Goal: Task Accomplishment & Management: Manage account settings

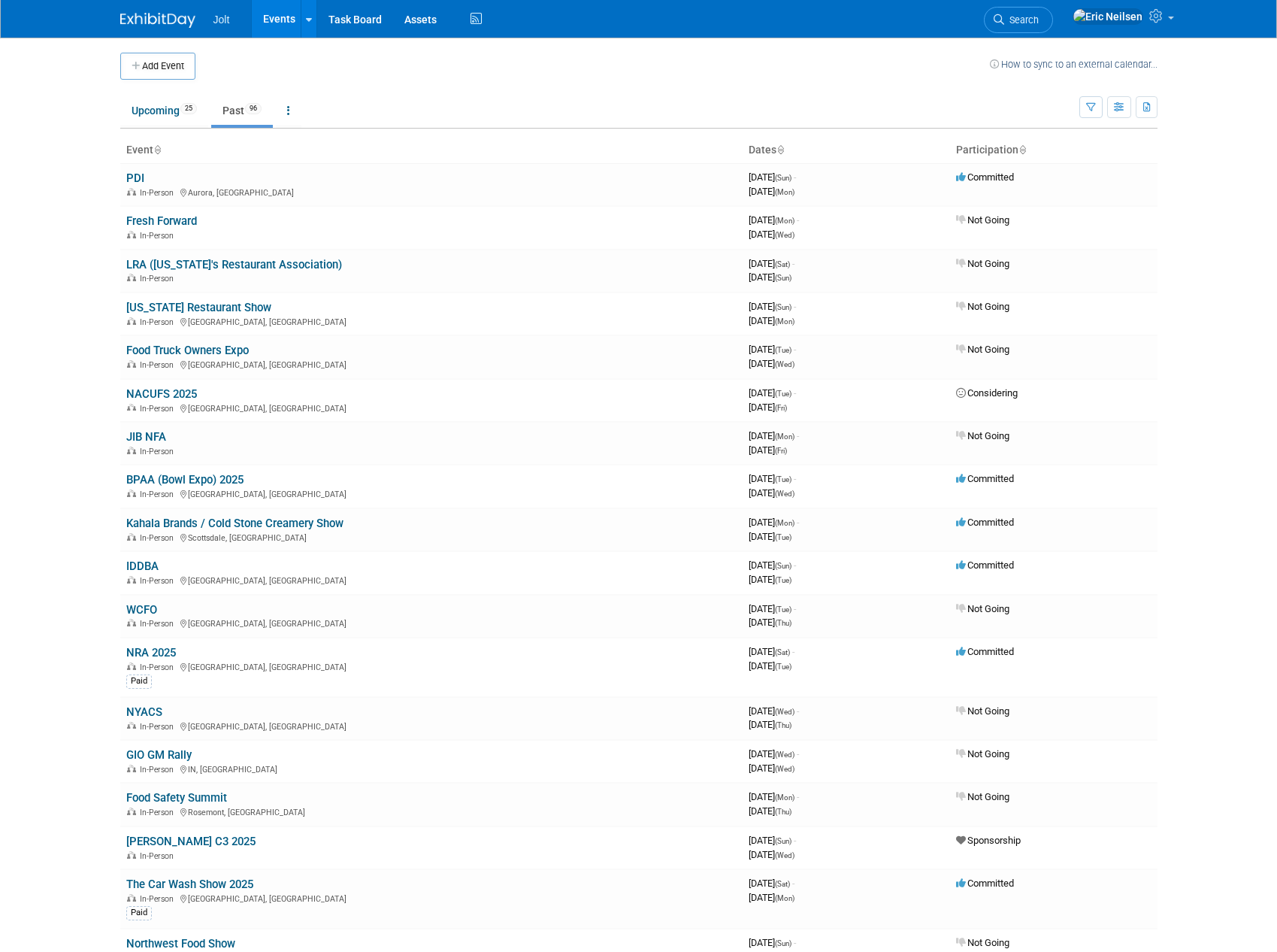
click at [49, 170] on body "Jolt Events Add Event Bulk Upload Events Shareable Event Boards Recently Viewed…" at bounding box center [638, 476] width 1277 height 952
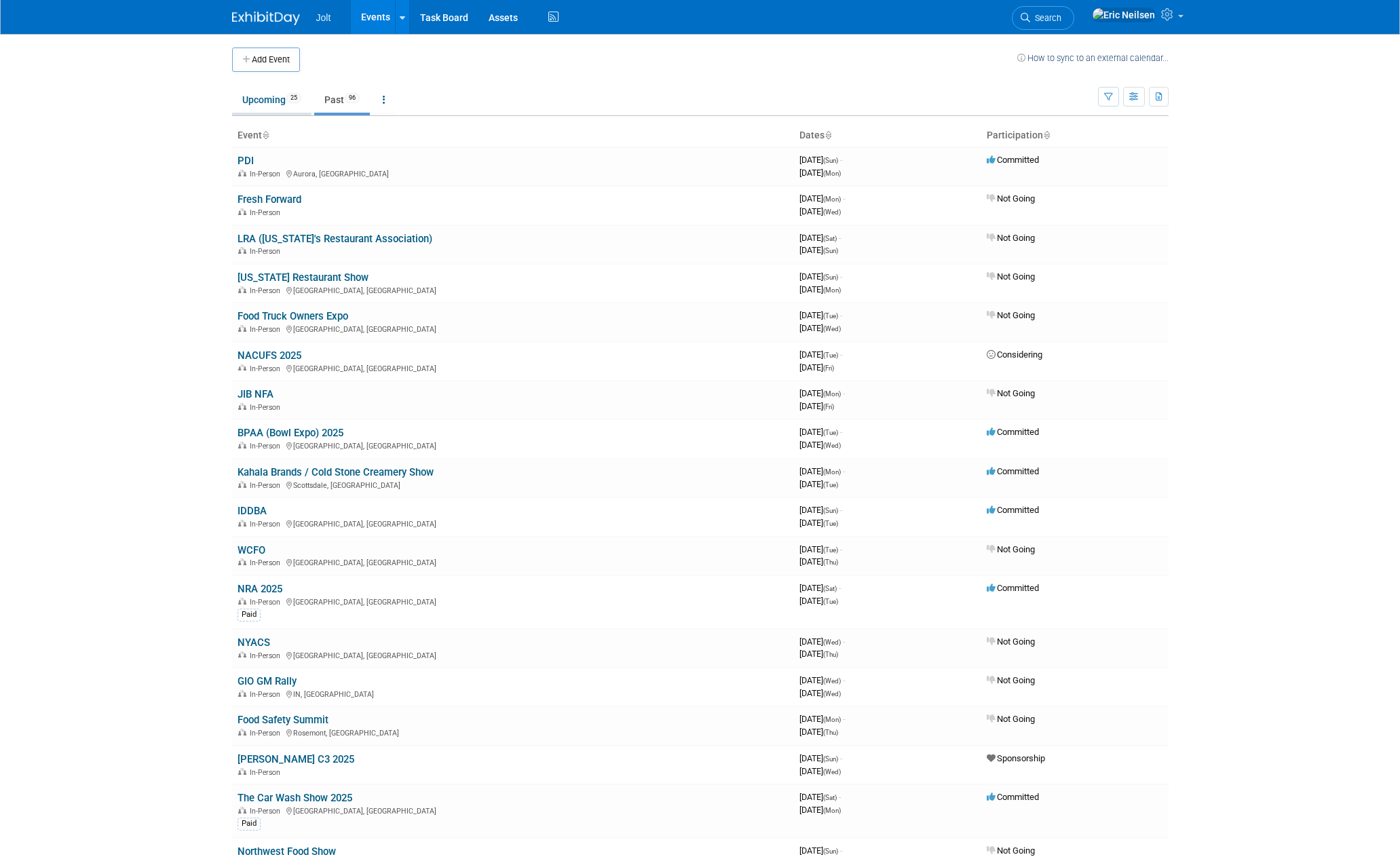
click at [254, 97] on link "Upcoming 25" at bounding box center [271, 100] width 80 height 26
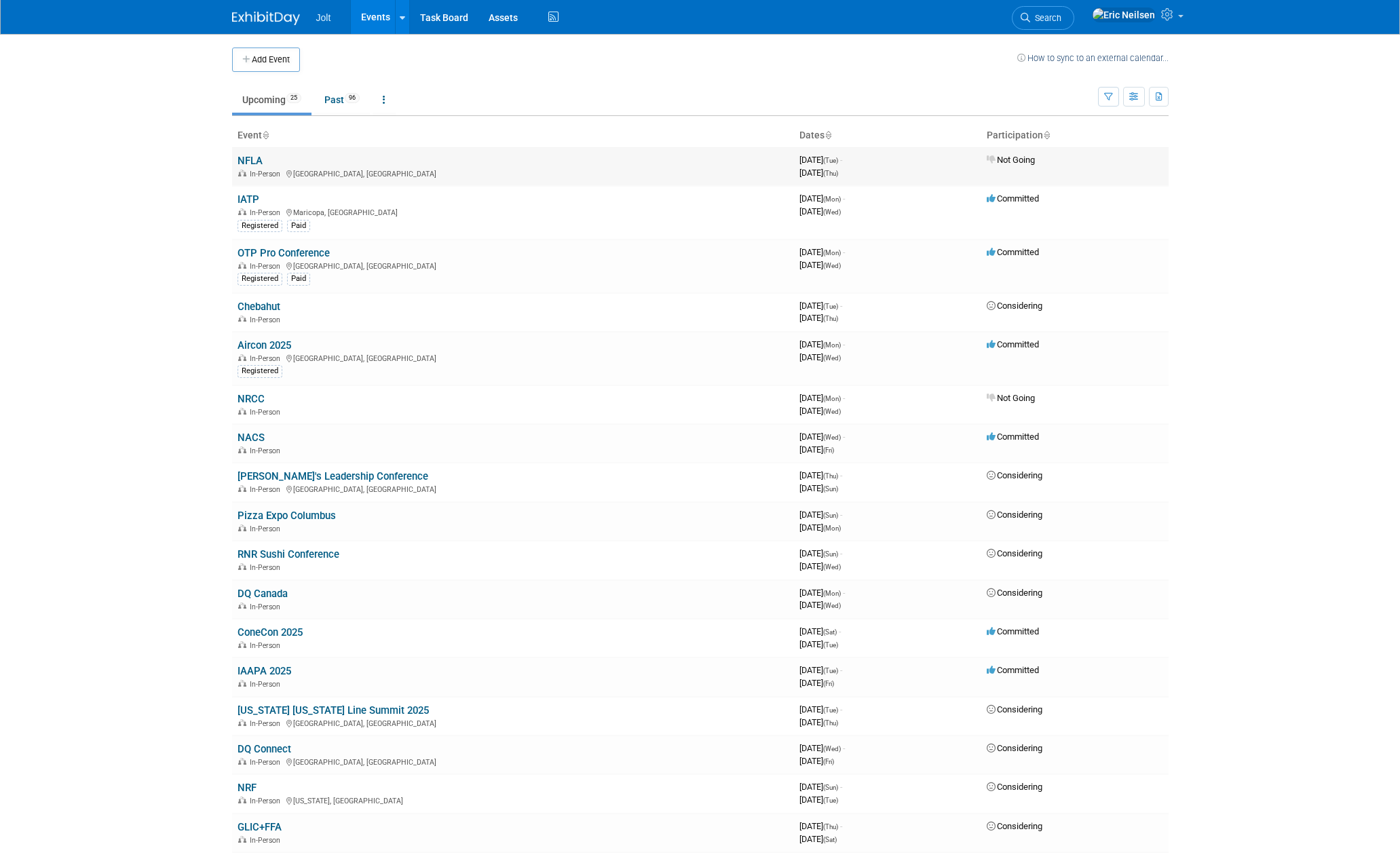
click at [254, 162] on link "NFLA" at bounding box center [250, 161] width 25 height 12
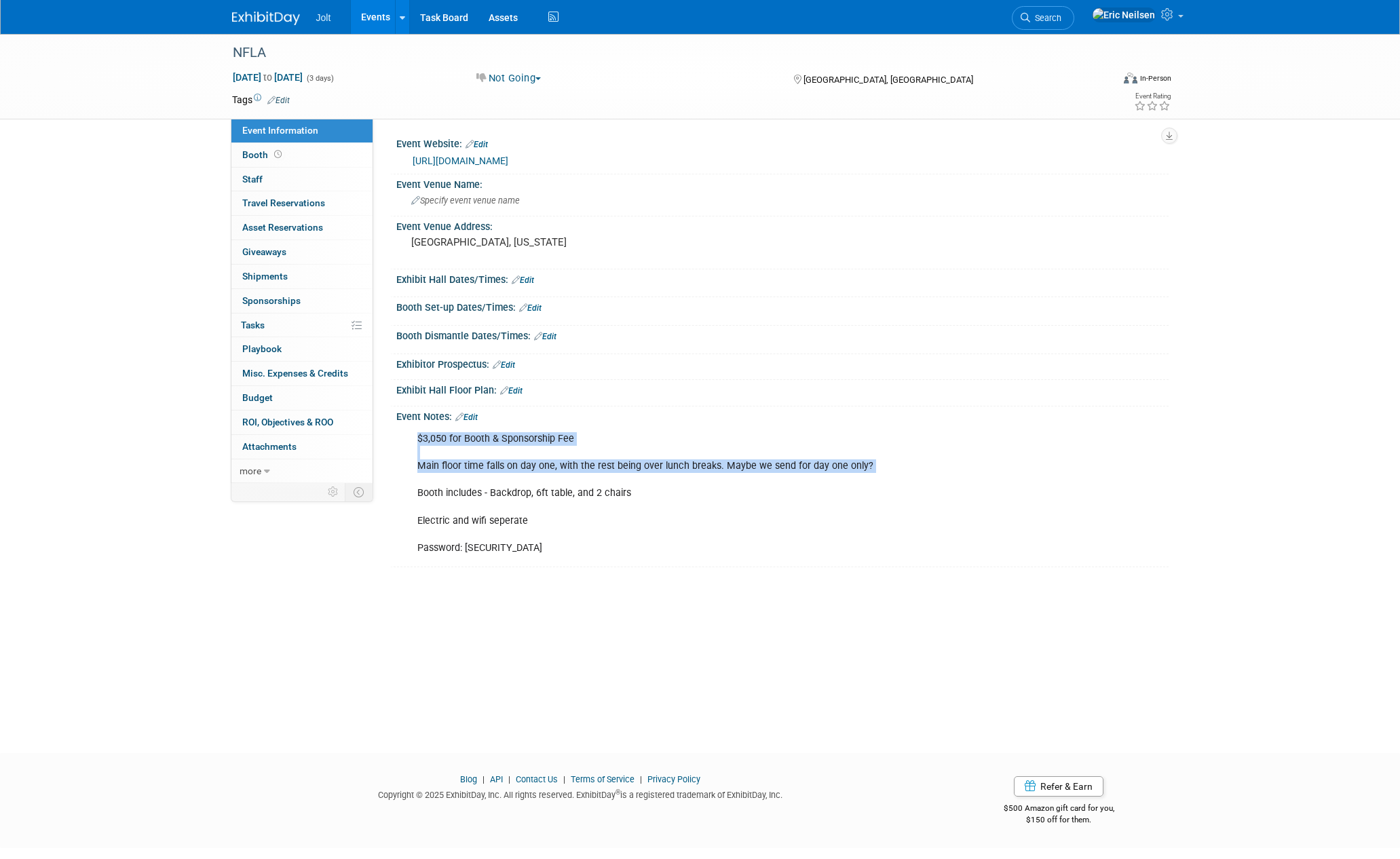
drag, startPoint x: 421, startPoint y: 430, endPoint x: 497, endPoint y: 482, distance: 92.1
click at [497, 482] on div "$3,050 for Booth & Sponsorship Fee Main floor time falls on day one, with the r…" at bounding box center [713, 494] width 612 height 137
click at [461, 453] on div "$3,050 for Booth & Sponsorship Fee Main floor time falls on day one, with the r…" at bounding box center [713, 494] width 612 height 137
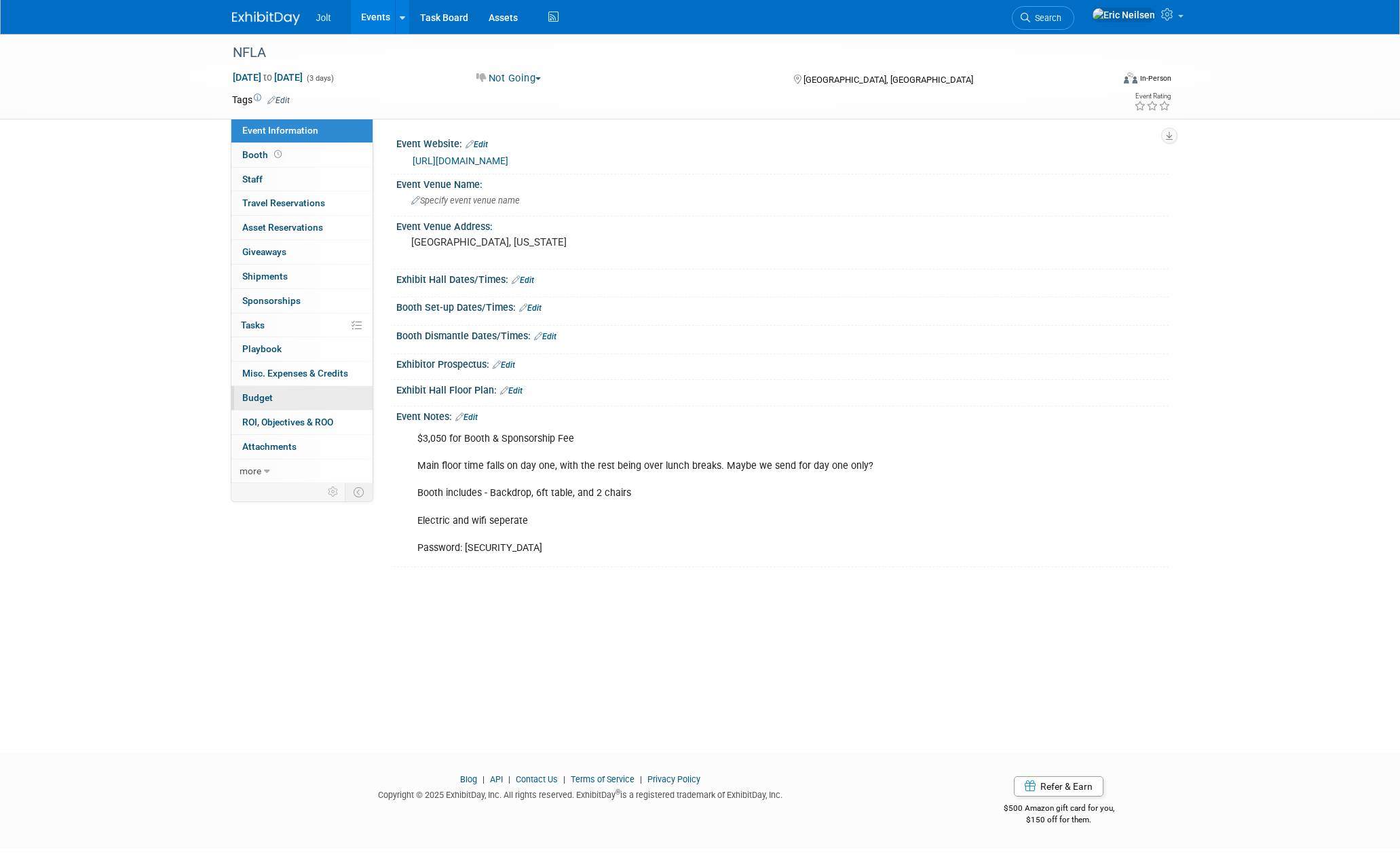
click at [257, 398] on span "Budget" at bounding box center [257, 398] width 30 height 11
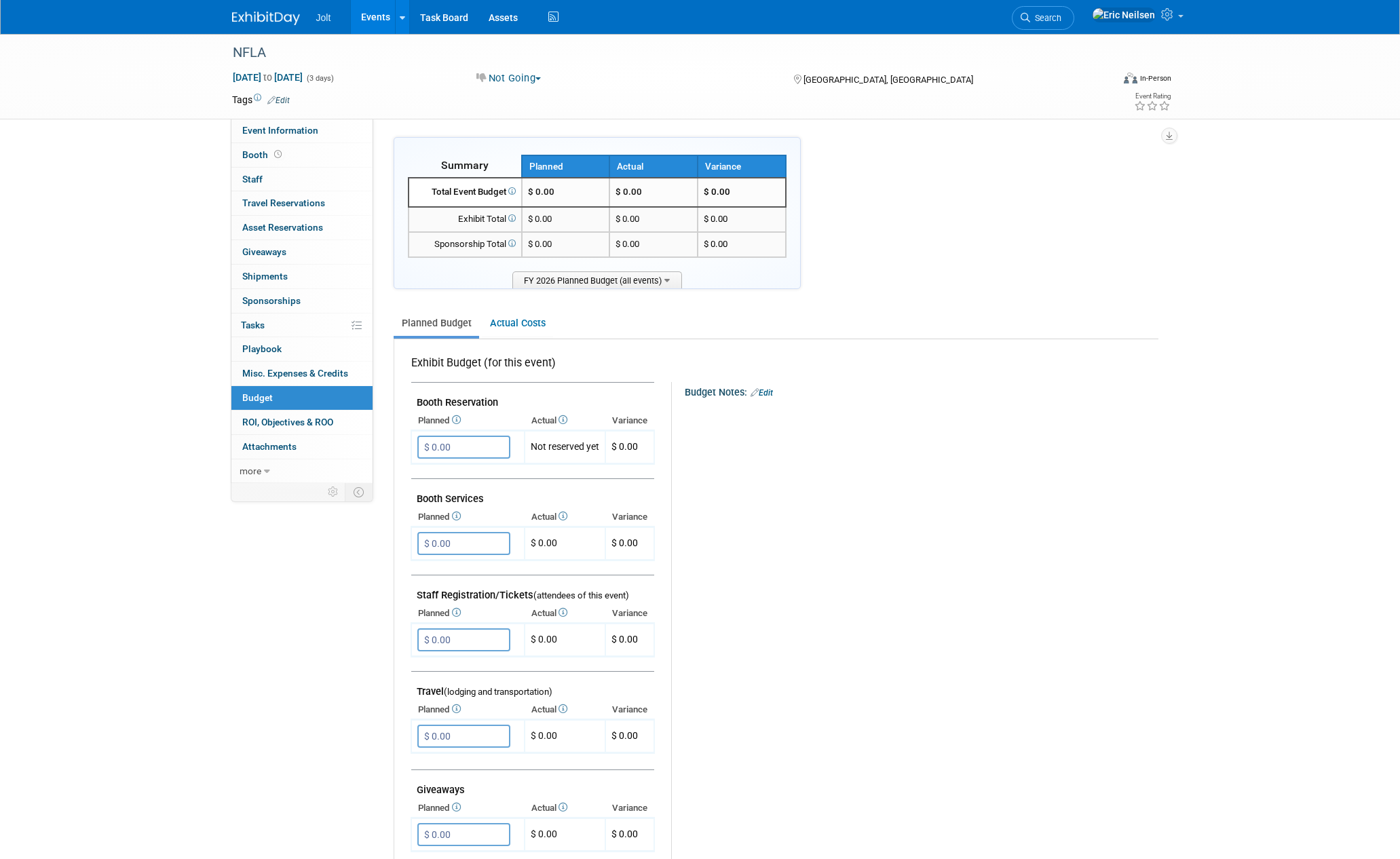
click at [208, 615] on div "NFLA Sep 2, 2025 to Sep 4, 2025 (3 days) Sep 2, 2025 to Sep 4, 2025 Not Going C…" at bounding box center [700, 645] width 1400 height 1222
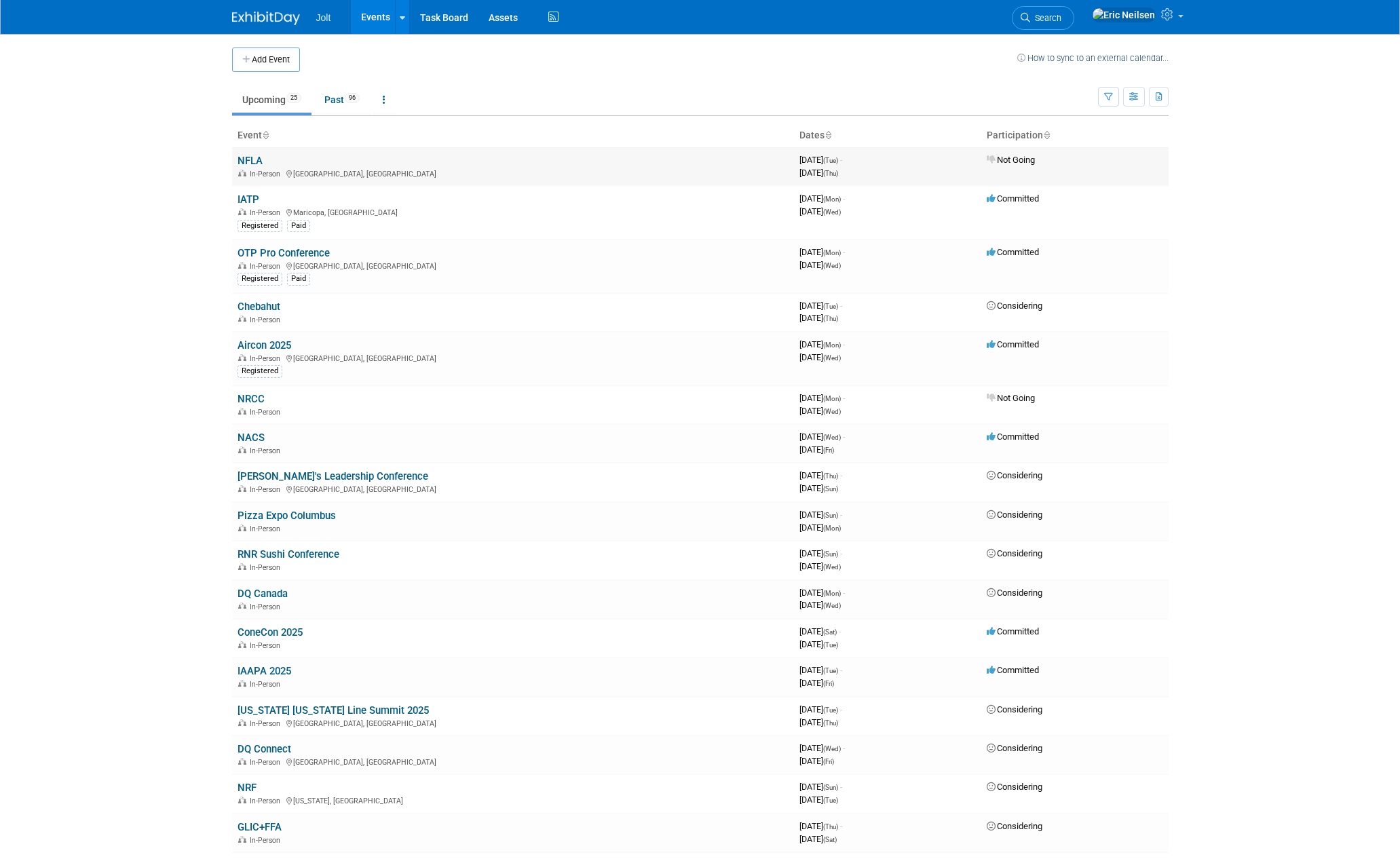
click at [252, 158] on link "NFLA" at bounding box center [250, 161] width 25 height 12
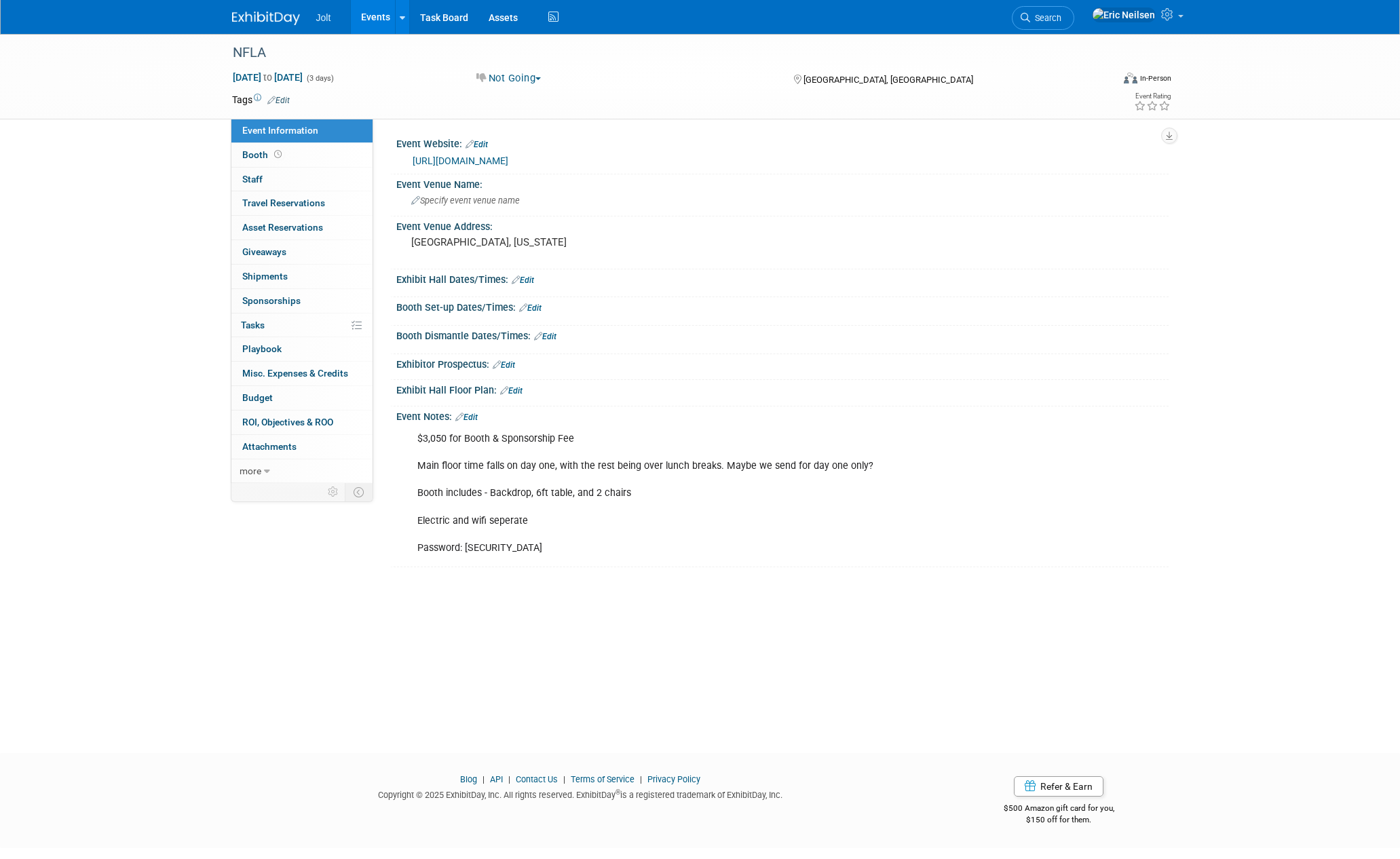
click at [149, 448] on div "NFLA Sep 2, 2025 to Sep 4, 2025 (3 days) Sep 2, 2025 to Sep 4, 2025 Not Going C…" at bounding box center [700, 381] width 1400 height 695
drag, startPoint x: 259, startPoint y: 400, endPoint x: 276, endPoint y: 405, distance: 17.7
click at [259, 399] on span "Budget" at bounding box center [257, 398] width 30 height 11
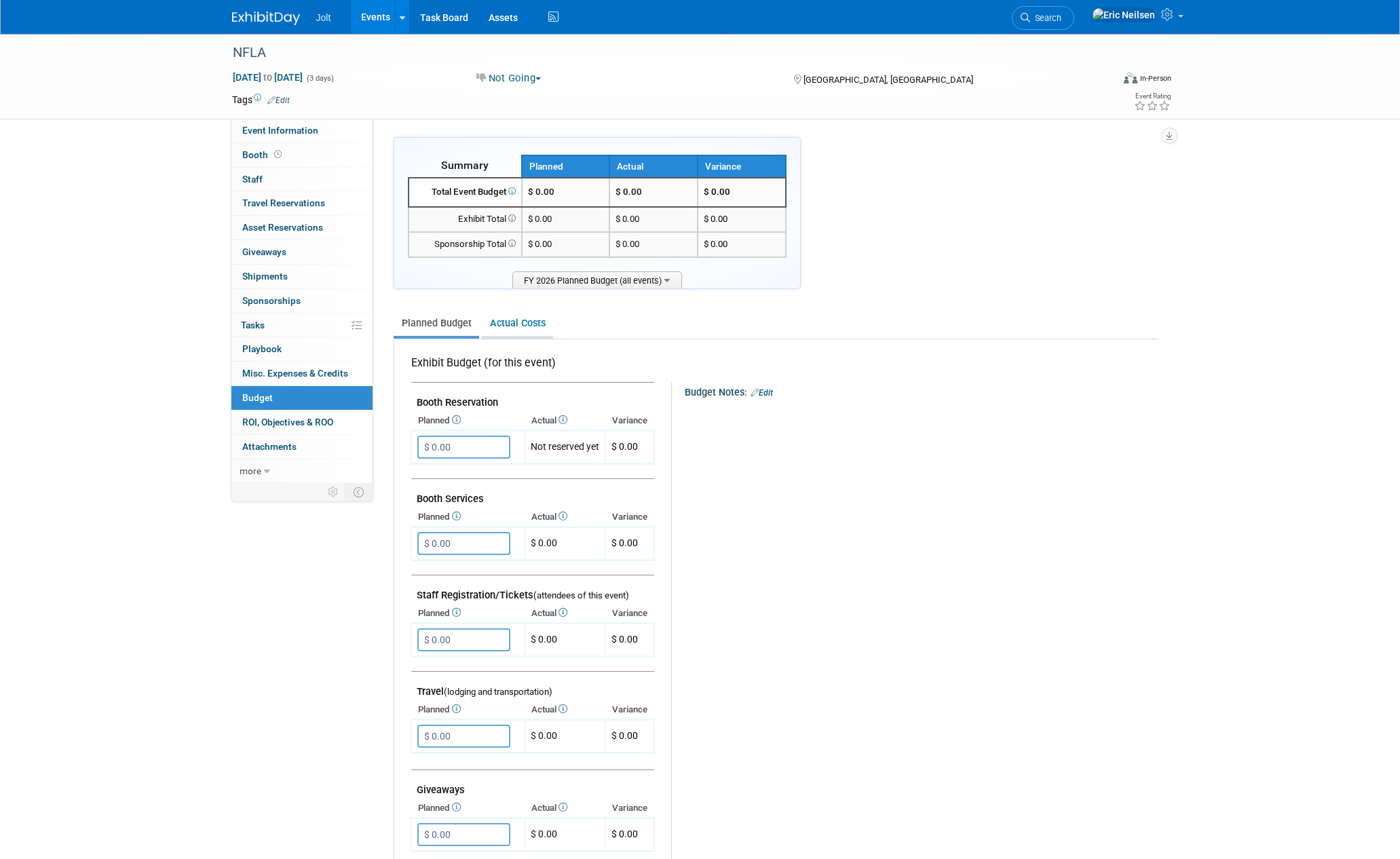
click at [512, 317] on link "Actual Costs" at bounding box center [517, 323] width 71 height 25
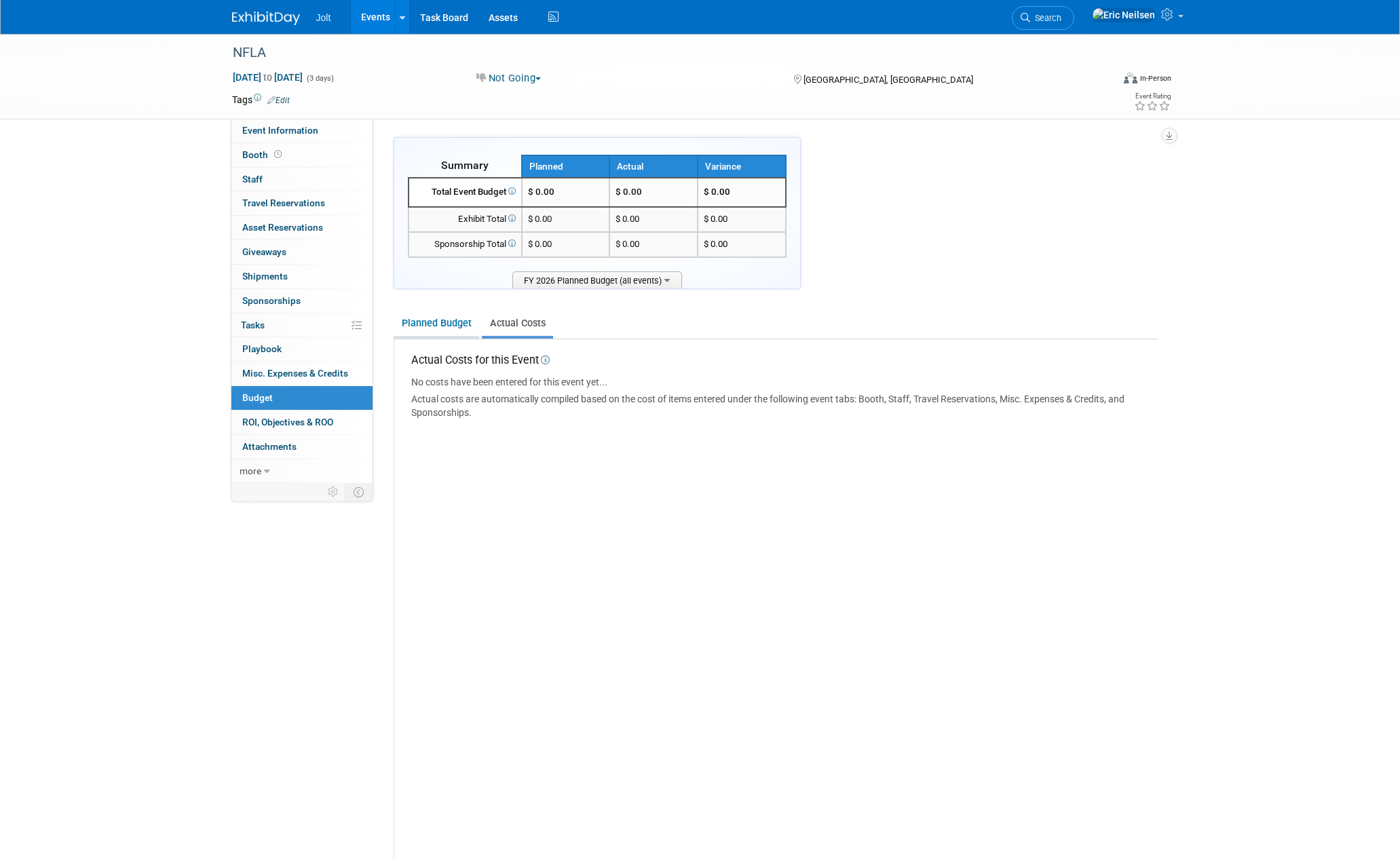
click at [447, 334] on link "Planned Budget" at bounding box center [436, 323] width 85 height 25
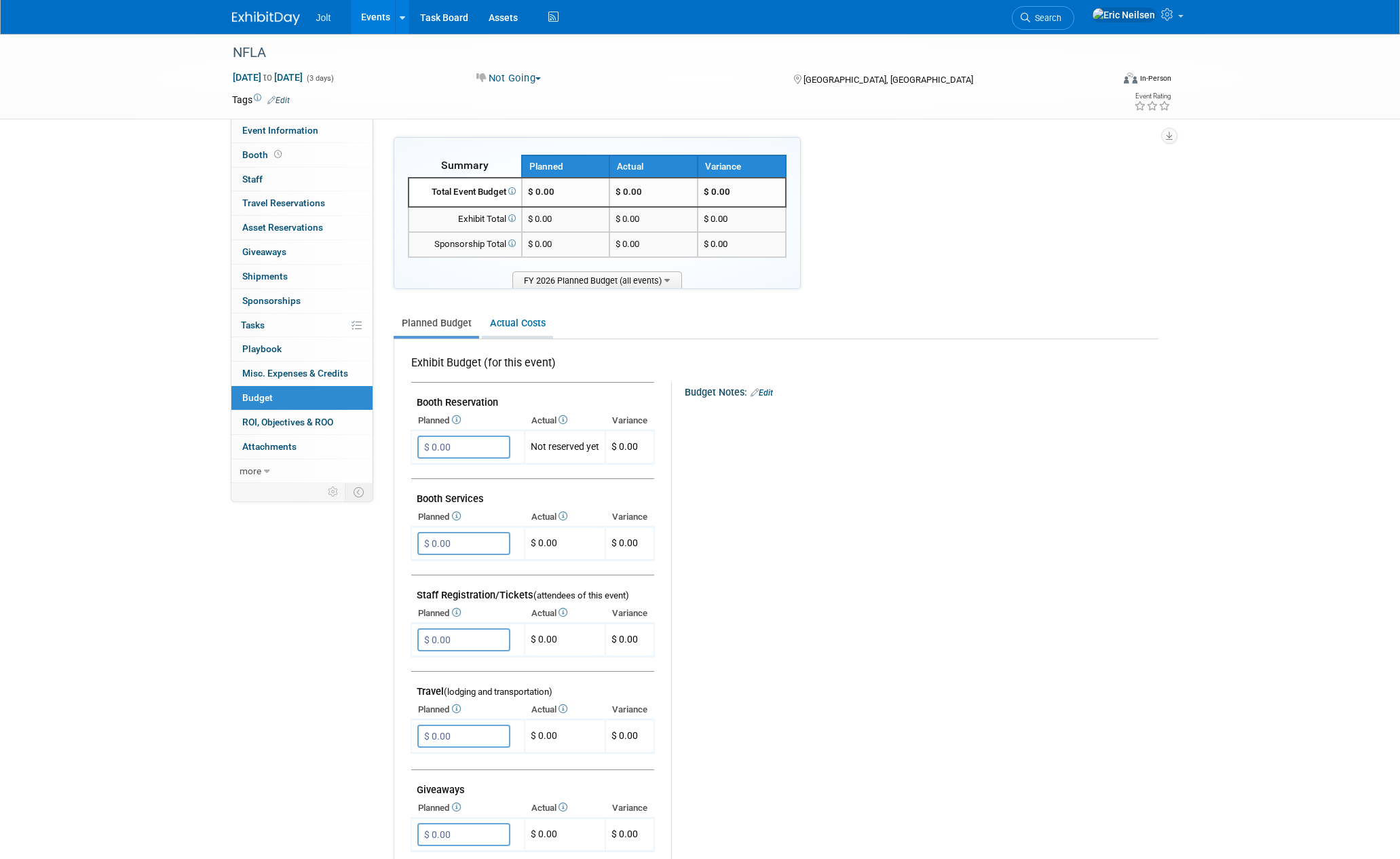
click at [515, 328] on link "Actual Costs" at bounding box center [517, 323] width 71 height 25
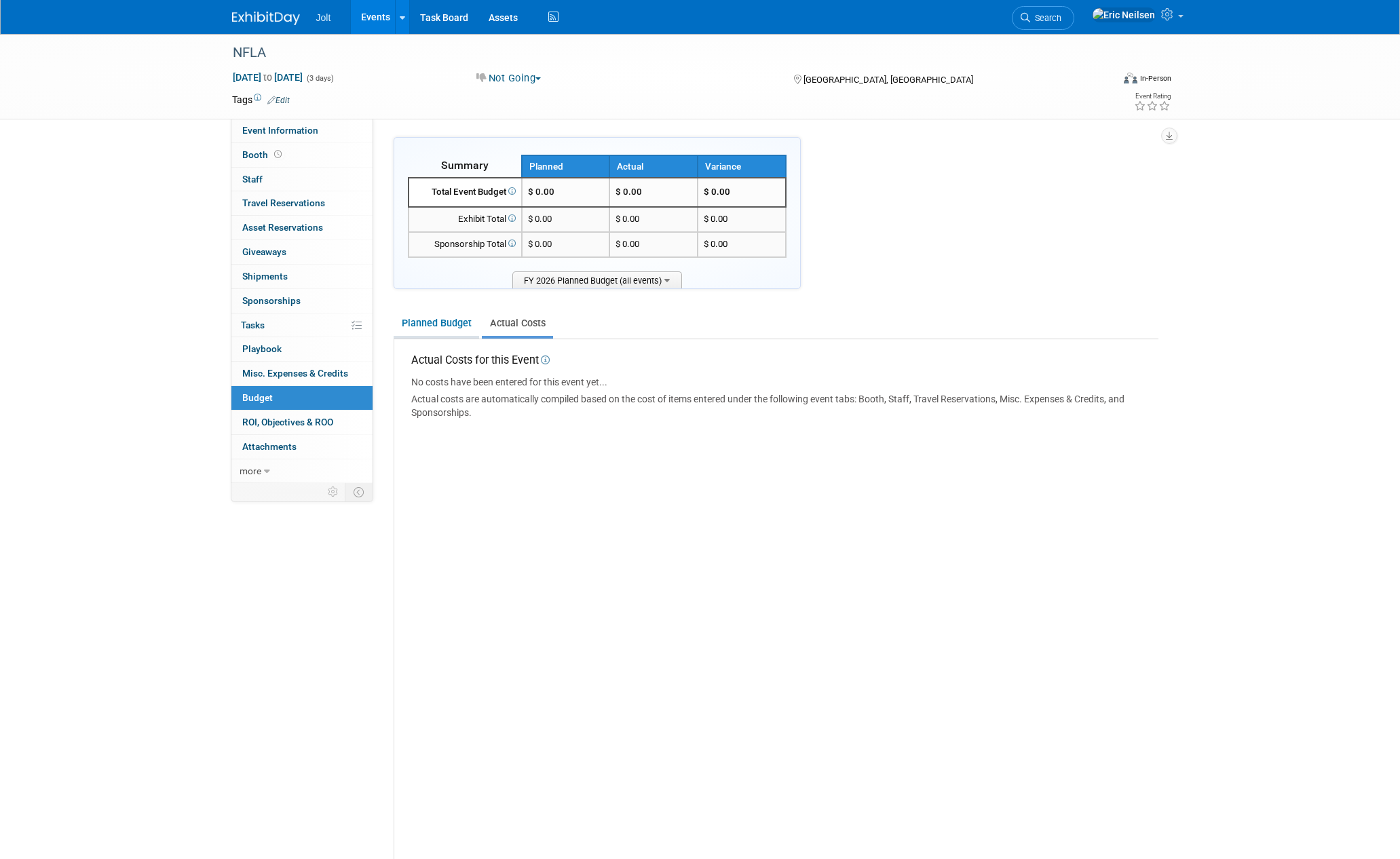
click at [444, 324] on link "Planned Budget" at bounding box center [436, 323] width 85 height 25
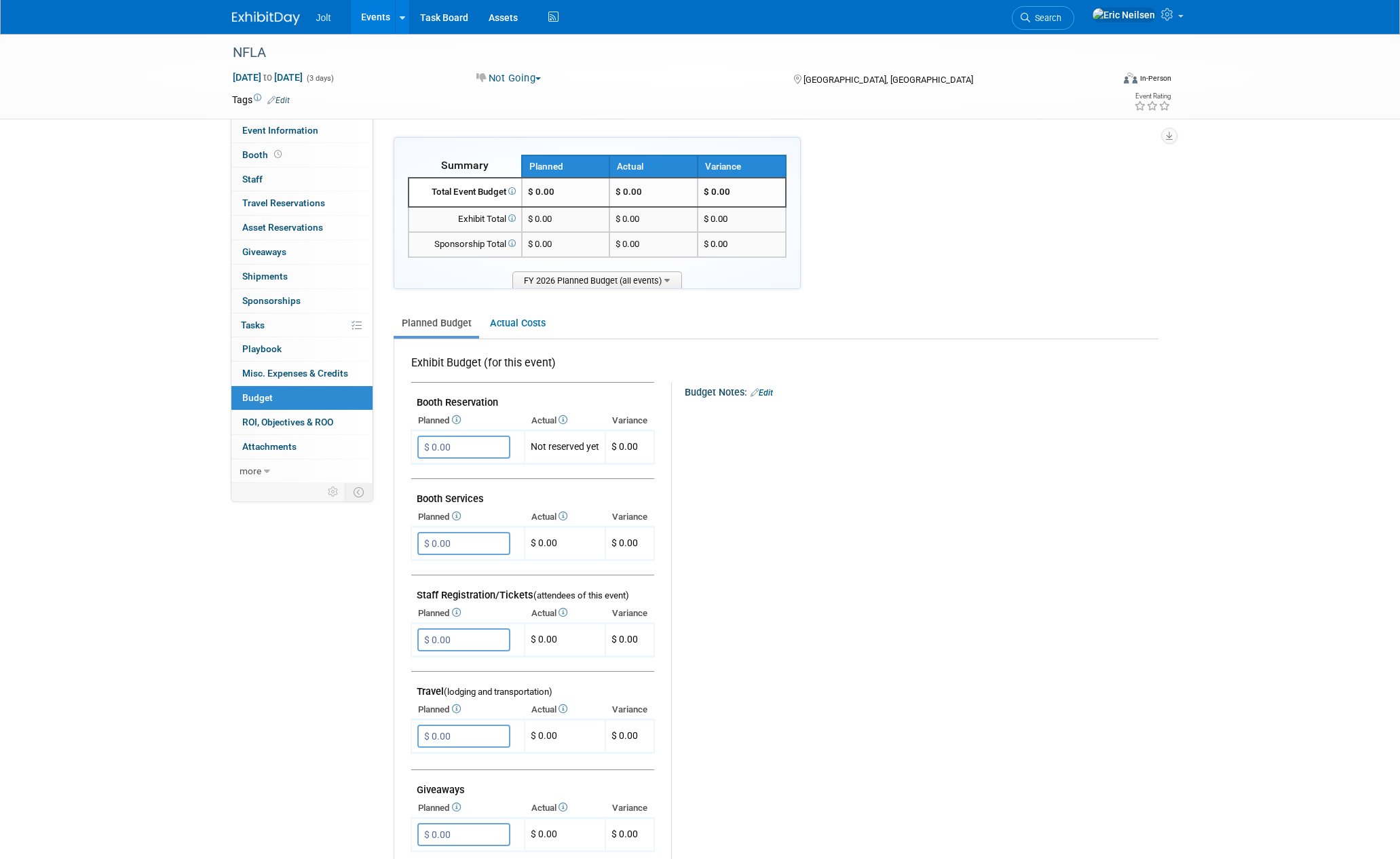
drag, startPoint x: 460, startPoint y: 444, endPoint x: 398, endPoint y: 444, distance: 62.0
click at [398, 444] on div "Exhibit Budget (for this event) Booth Reservation" at bounding box center [777, 784] width 764 height 889
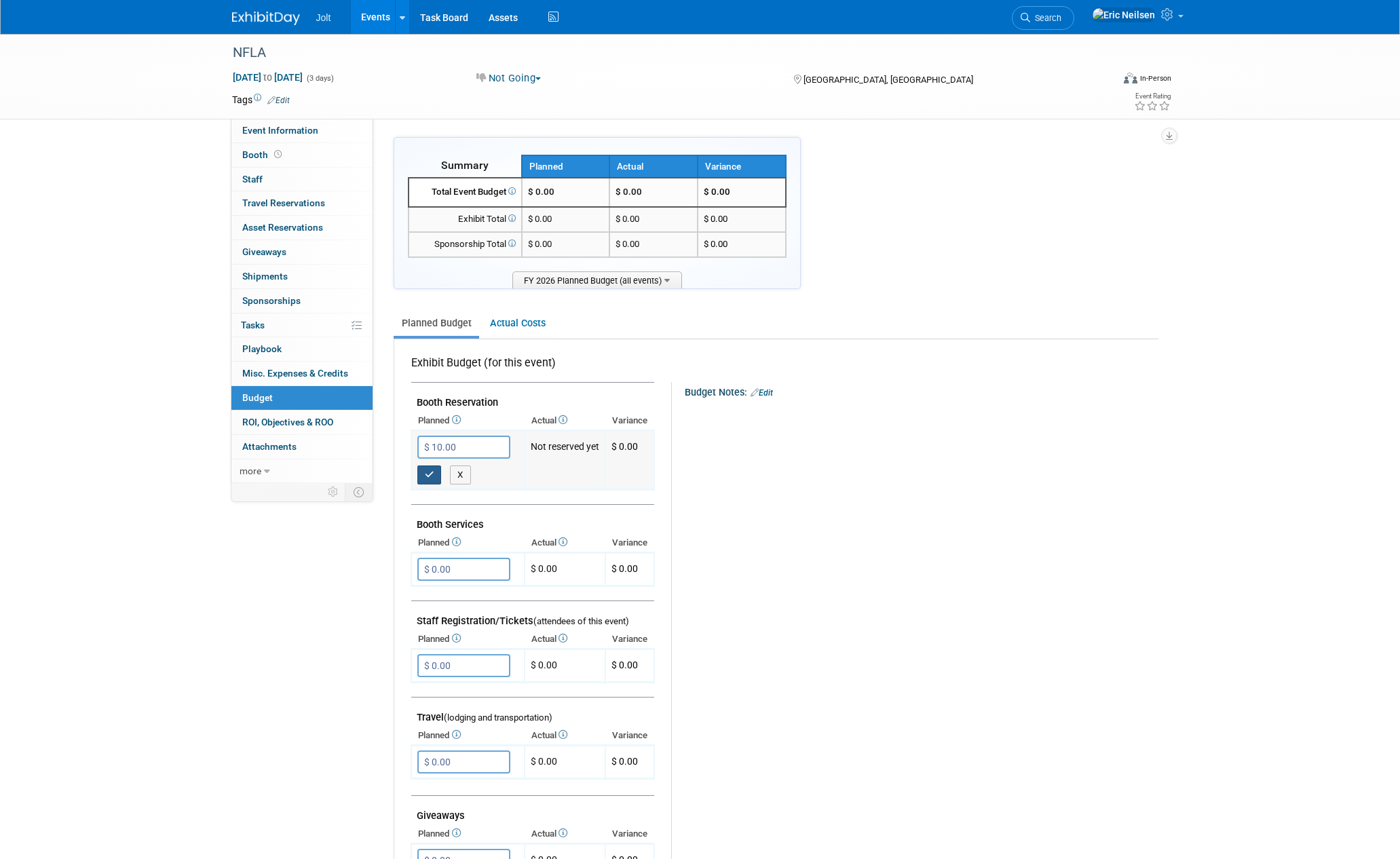
click at [430, 479] on icon "button" at bounding box center [430, 475] width 10 height 9
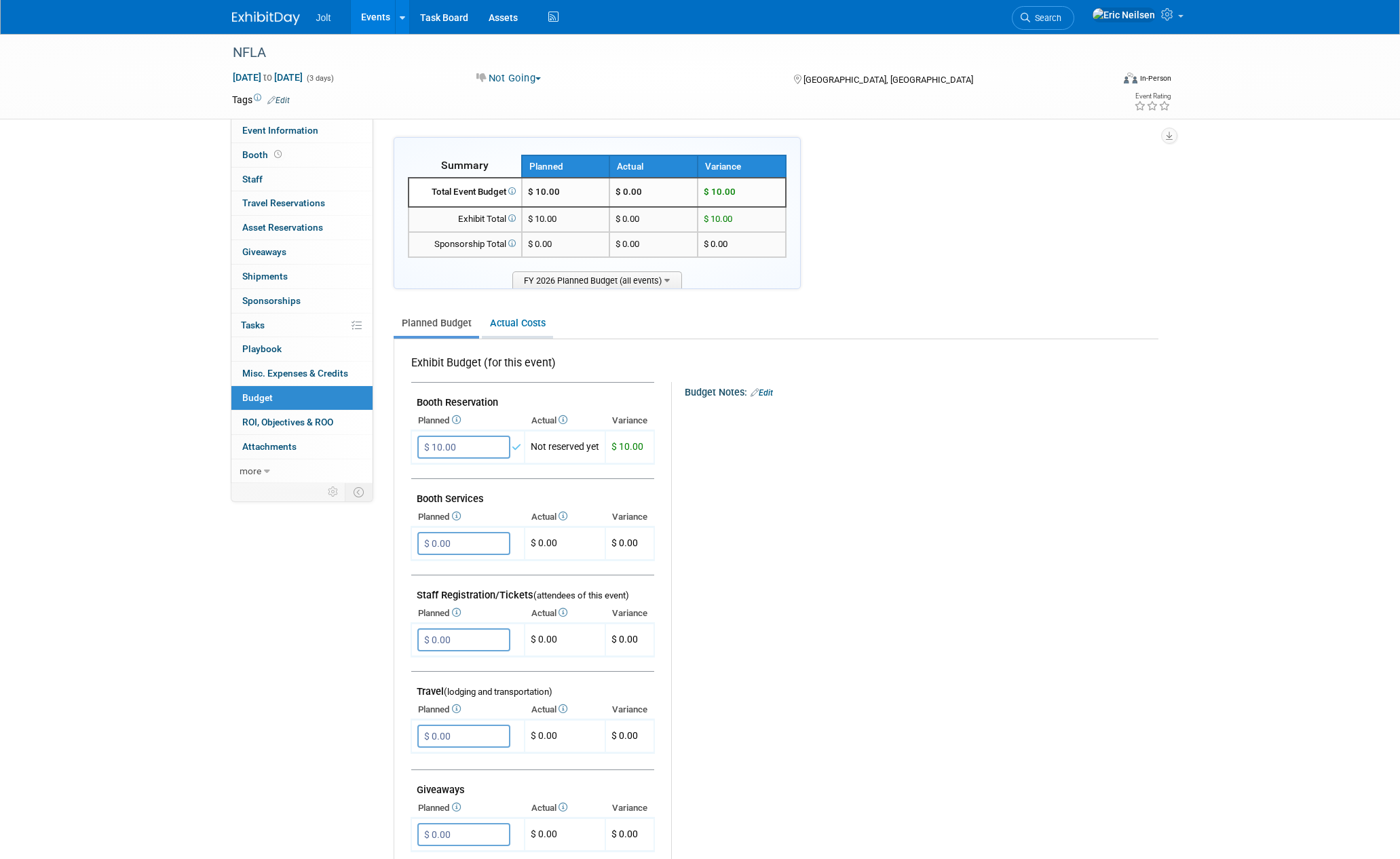
click at [515, 321] on link "Actual Costs" at bounding box center [517, 323] width 71 height 25
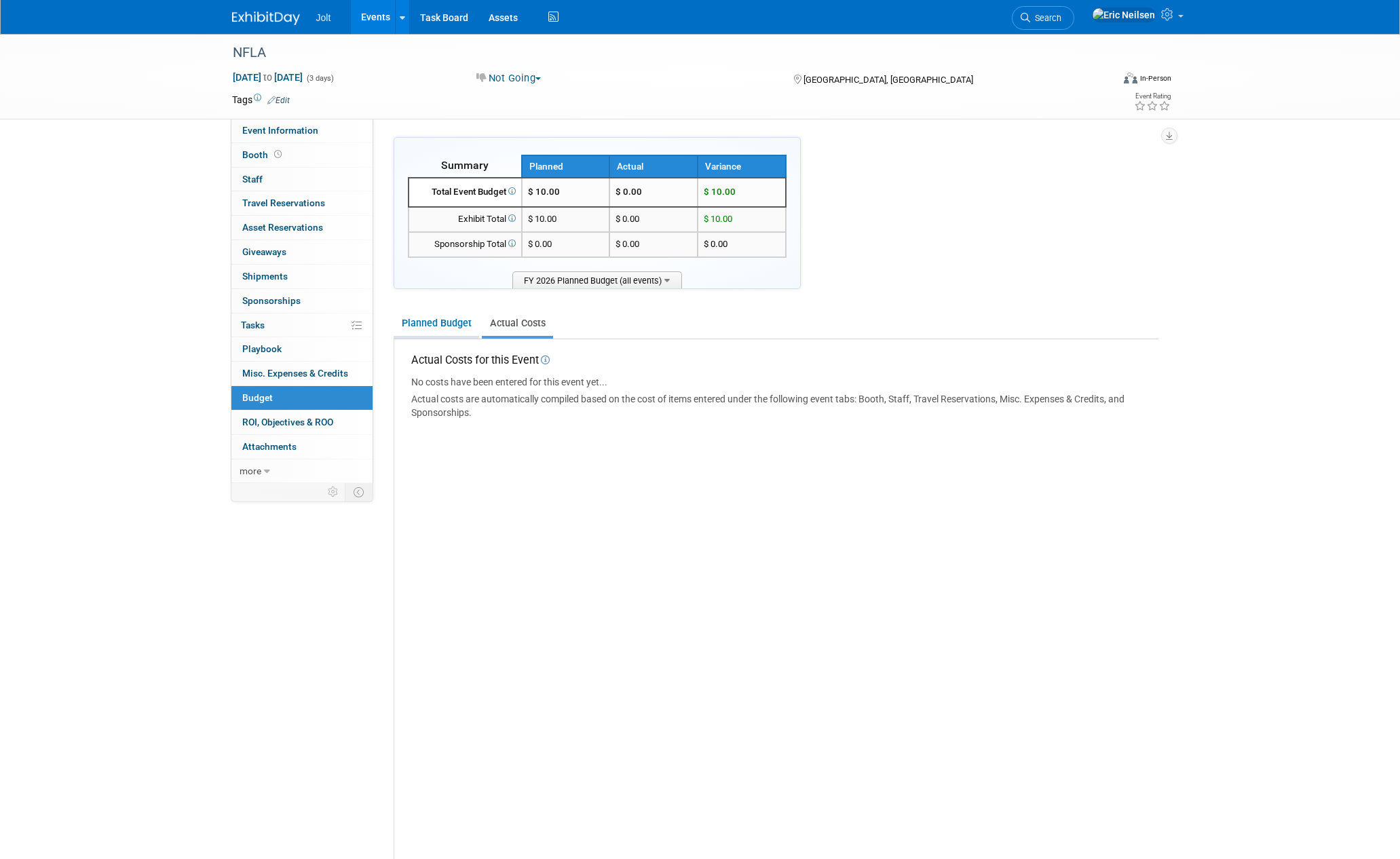
click at [443, 320] on link "Planned Budget" at bounding box center [436, 323] width 85 height 25
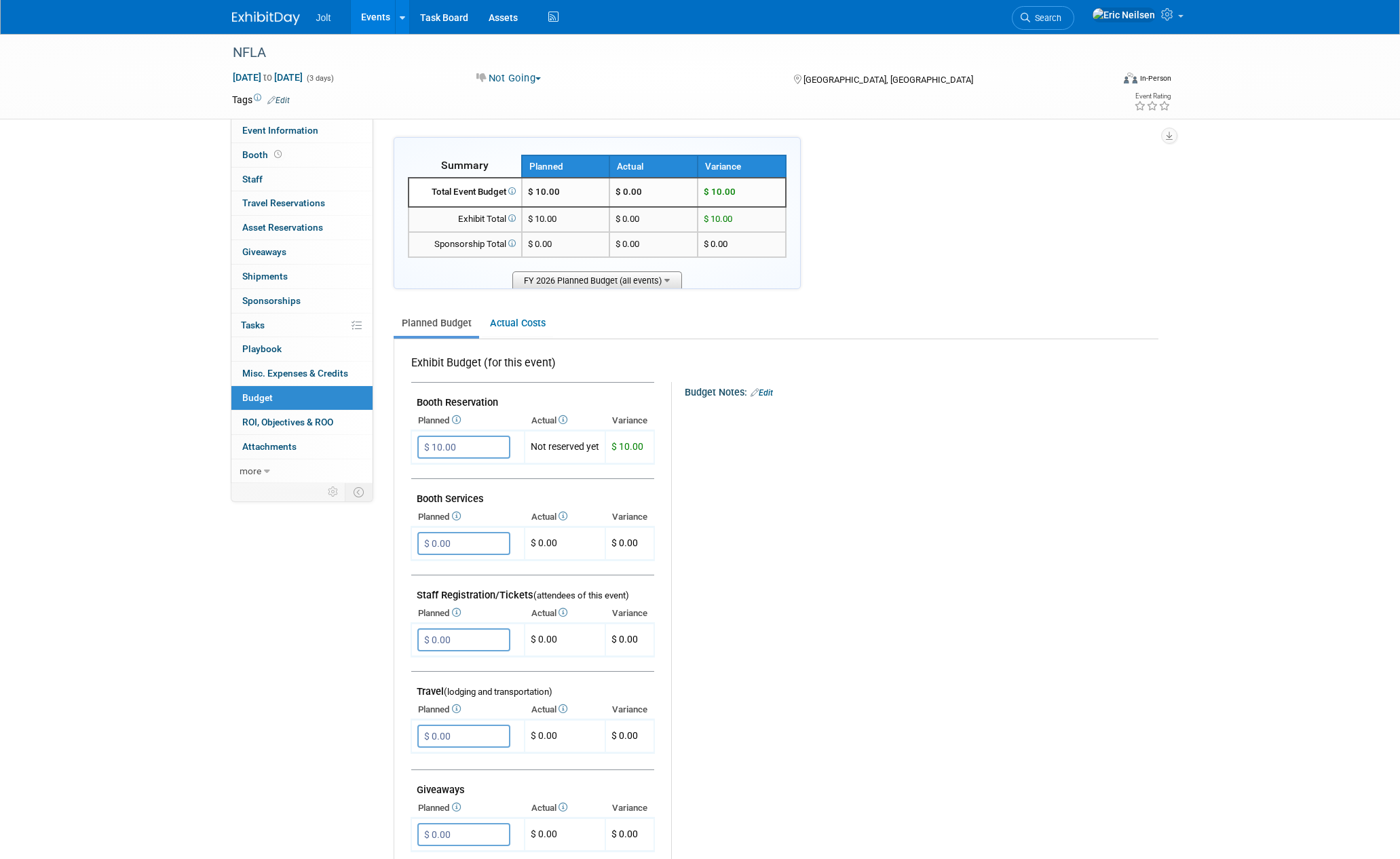
click at [630, 273] on span "FY 2026 Planned Budget (all events)" at bounding box center [597, 279] width 169 height 17
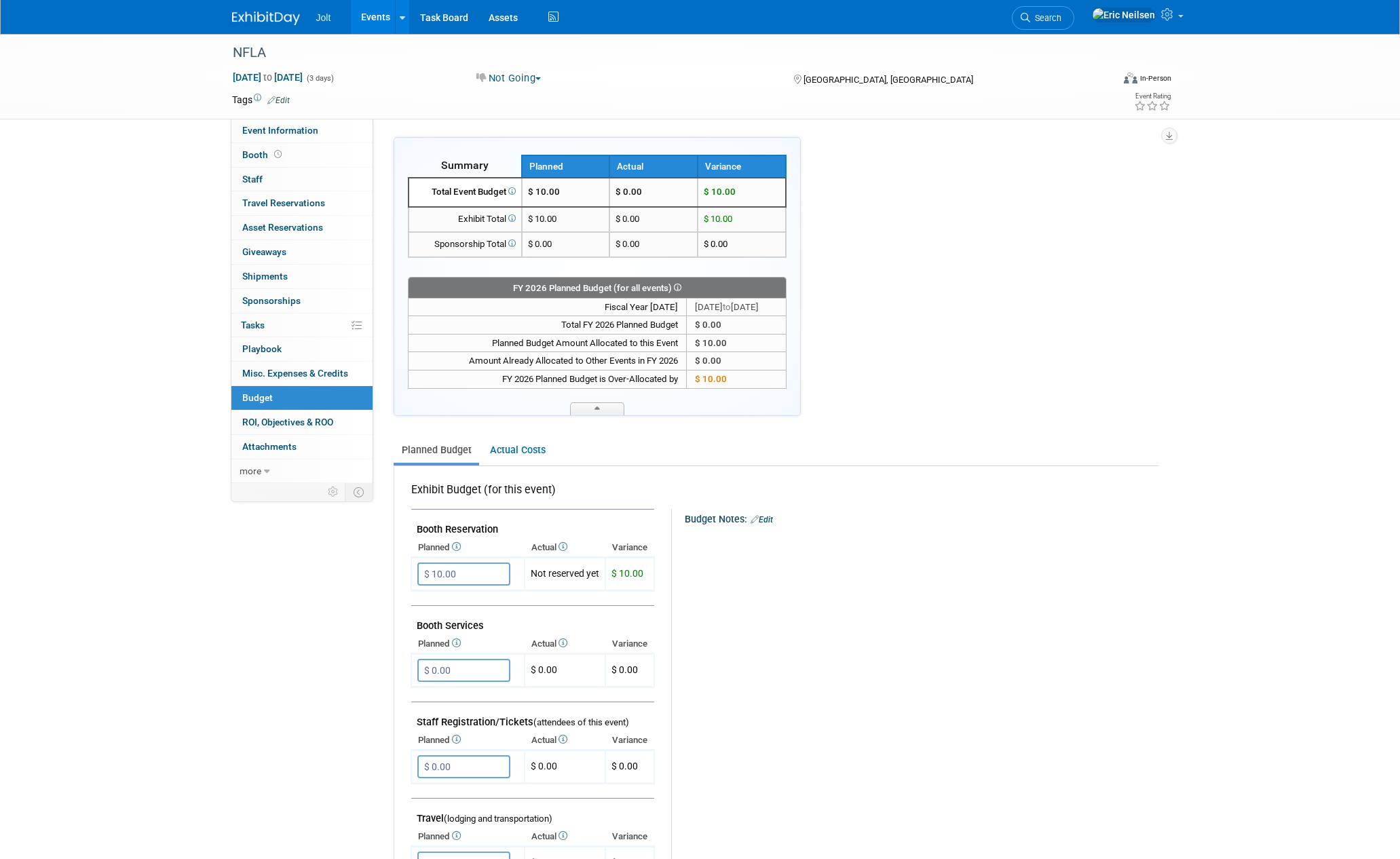
drag, startPoint x: 473, startPoint y: 572, endPoint x: 383, endPoint y: 569, distance: 90.0
click at [383, 569] on div "Event Information Event Info Booth Booth 0 Staff 0 Staff 0 Travel Reservations …" at bounding box center [701, 695] width 957 height 1322
click at [479, 579] on input "$ 10.00" at bounding box center [464, 574] width 93 height 23
click at [478, 578] on input "$ 10.00" at bounding box center [464, 574] width 93 height 23
click at [478, 579] on input "$ 10.00" at bounding box center [464, 574] width 93 height 23
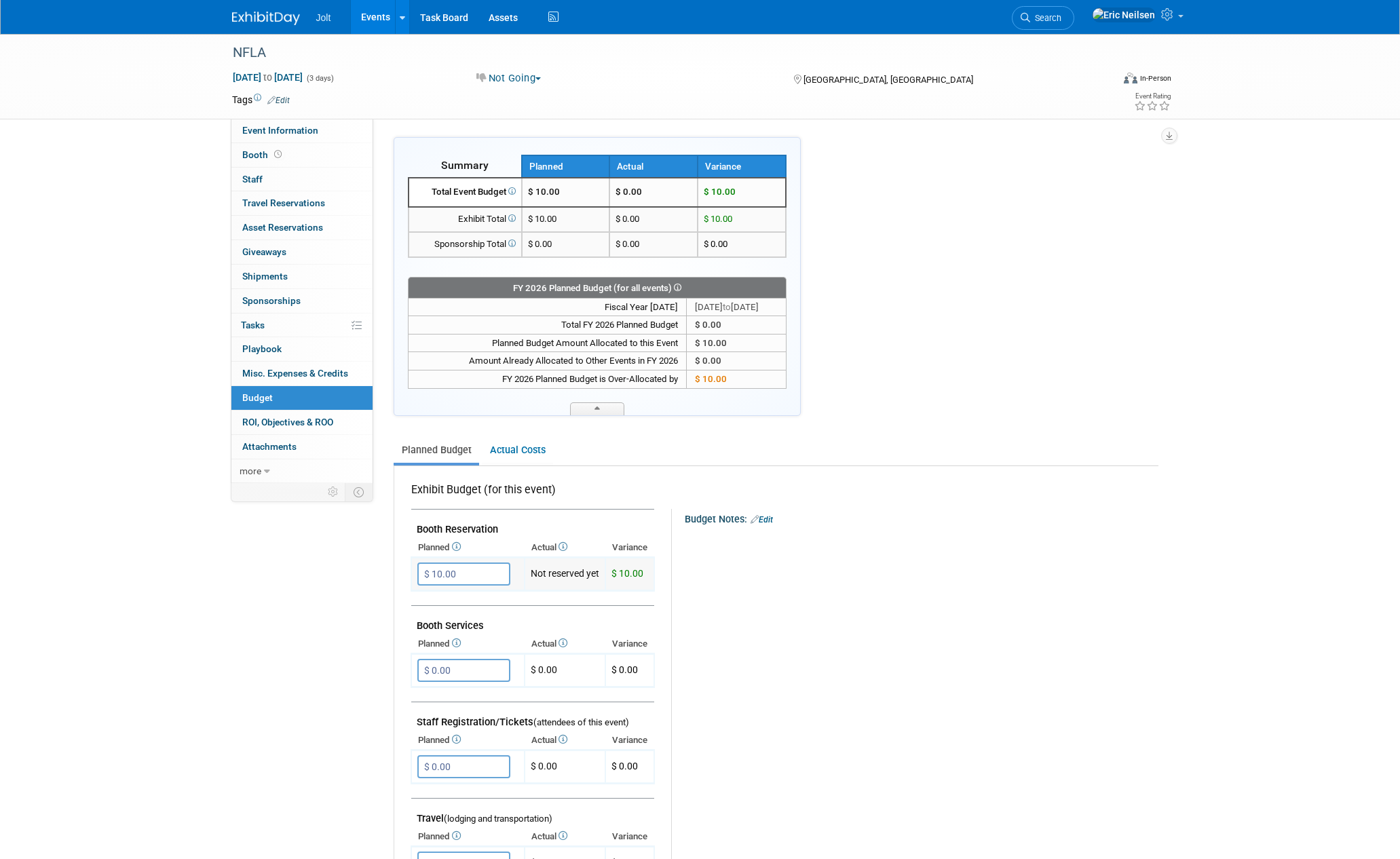
type input "$"
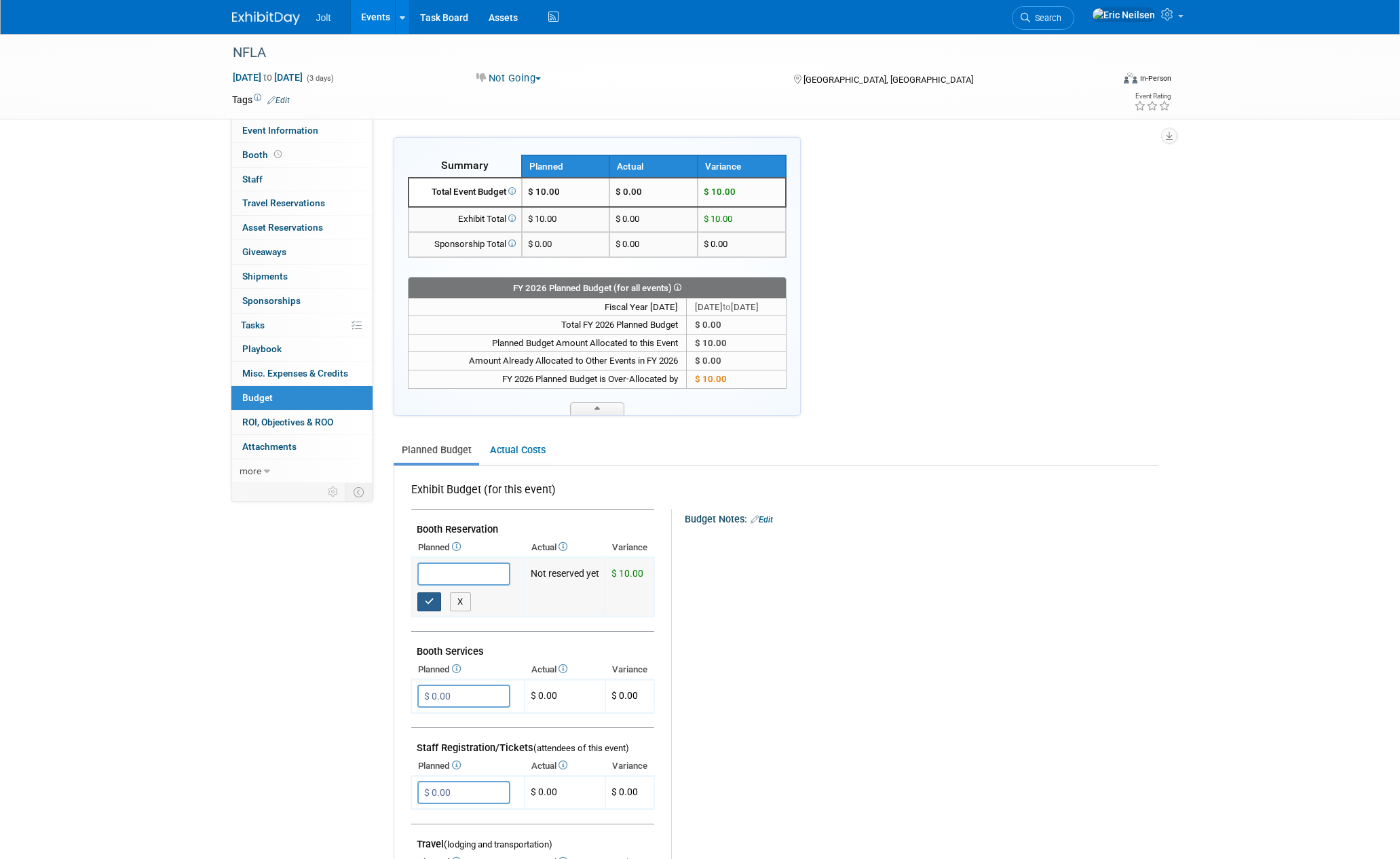
click at [433, 597] on button "button" at bounding box center [430, 602] width 25 height 19
type input "$ 0.00"
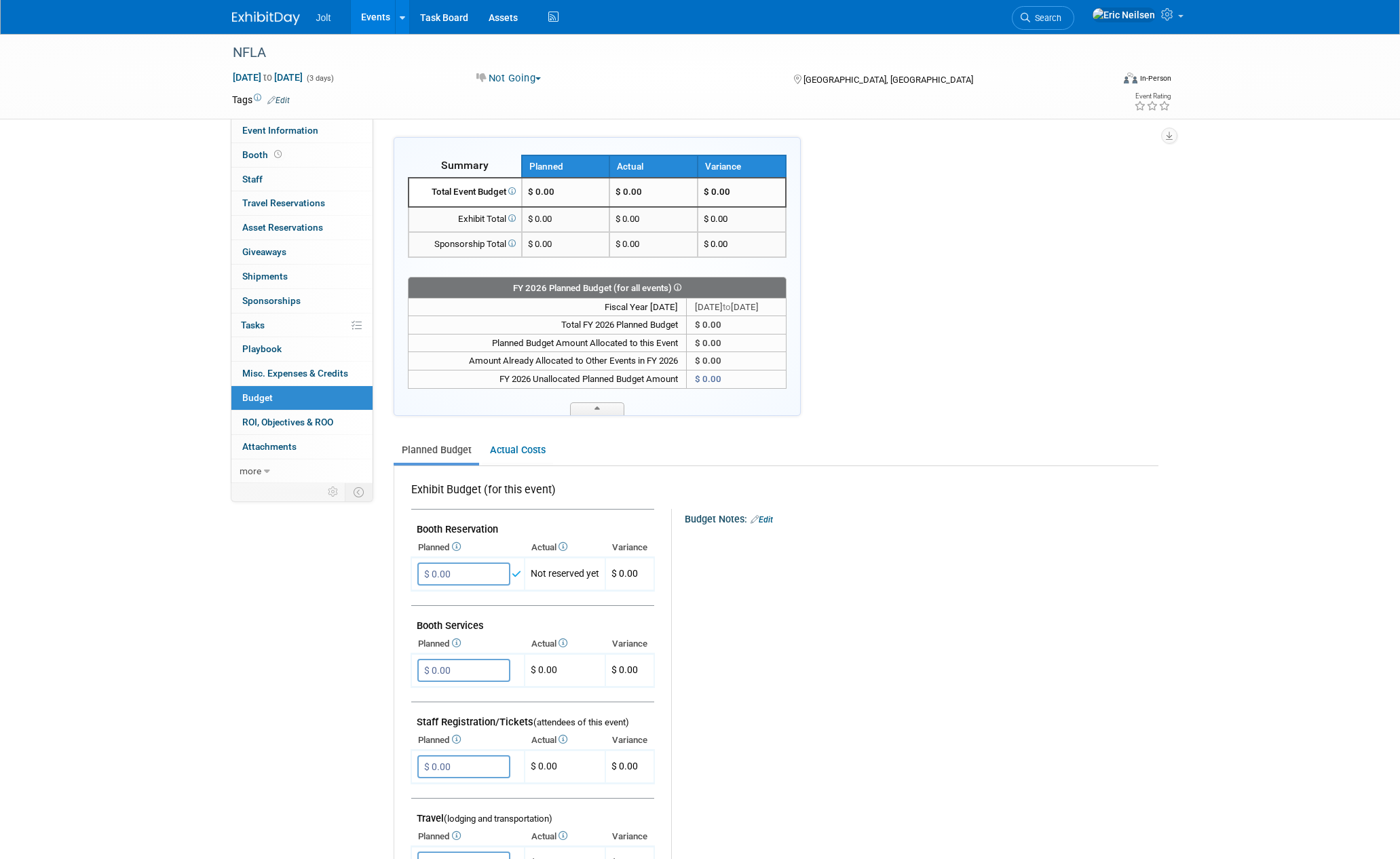
click at [295, 587] on div "Event Information Event Info Booth Booth 0 Staff 0 Staff 0 Travel Reservations …" at bounding box center [701, 695] width 957 height 1322
click at [286, 20] on img at bounding box center [265, 19] width 68 height 13
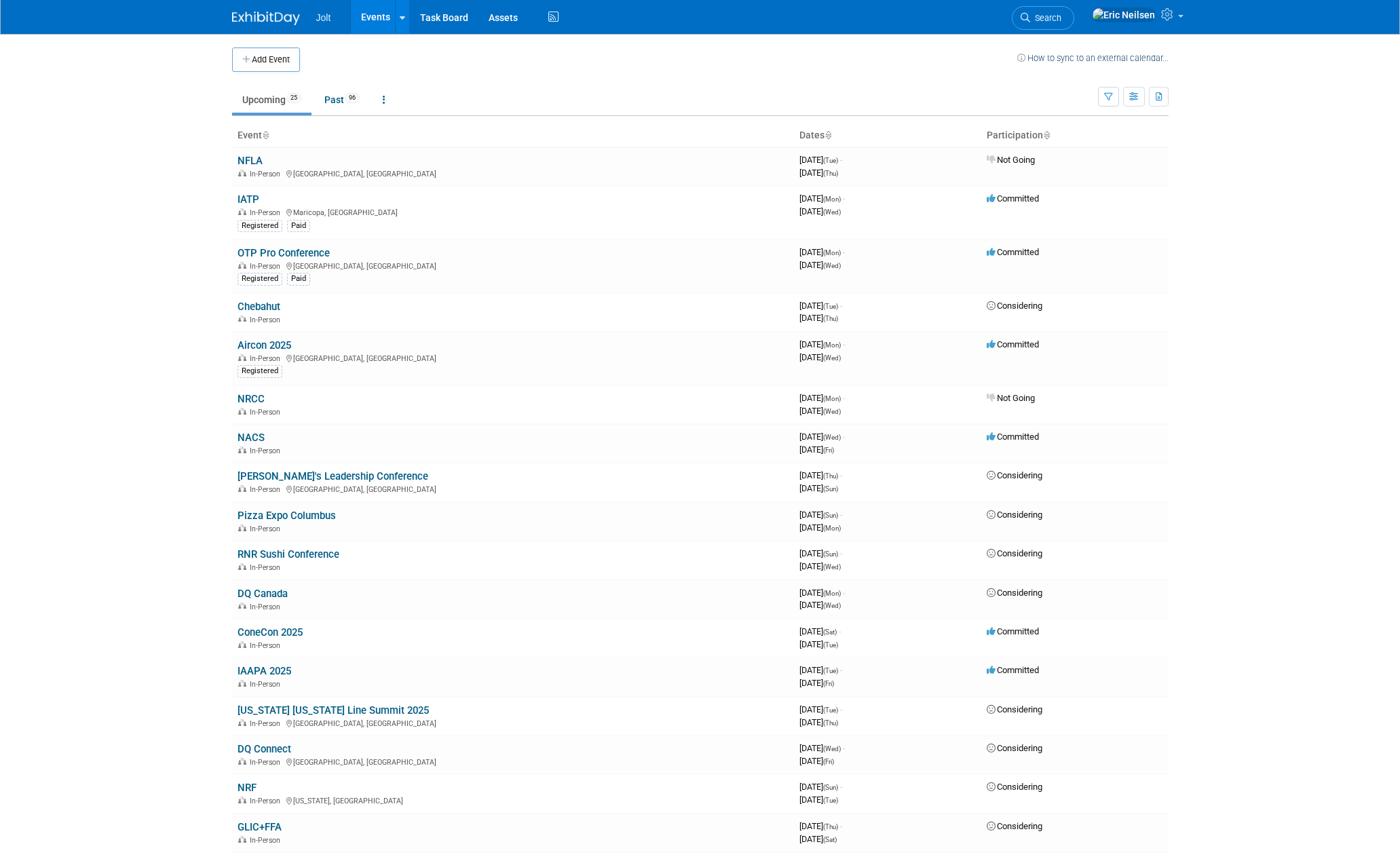
click at [317, 19] on span "Jolt" at bounding box center [324, 17] width 15 height 11
click at [135, 179] on body "Jolt Events Add Event Bulk Upload Events Shareable Event Boards Recently Viewed…" at bounding box center [700, 430] width 1400 height 859
click at [499, 14] on link "Assets" at bounding box center [503, 17] width 50 height 34
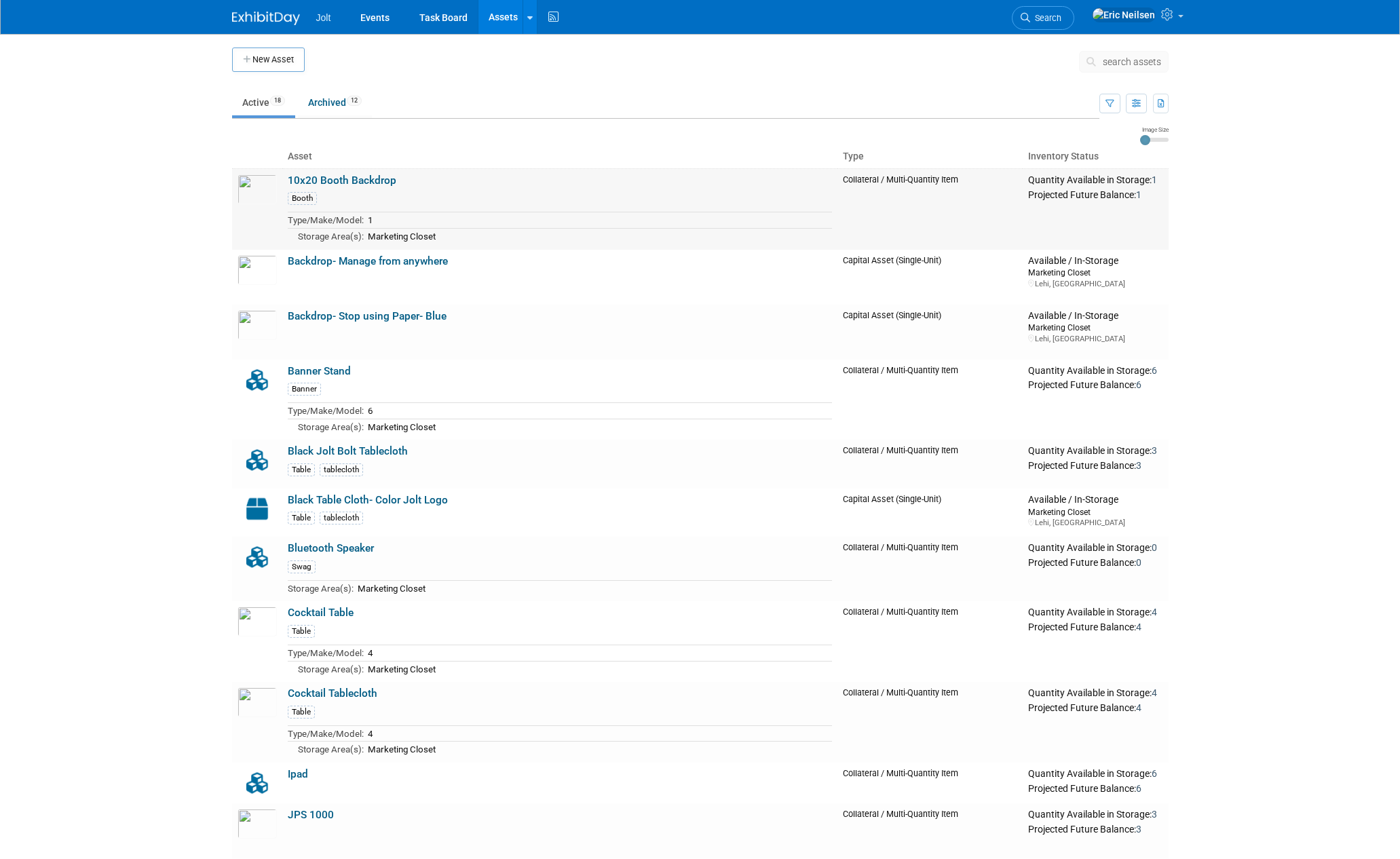
click at [363, 178] on link "10x20 Booth Backdrop" at bounding box center [342, 181] width 108 height 12
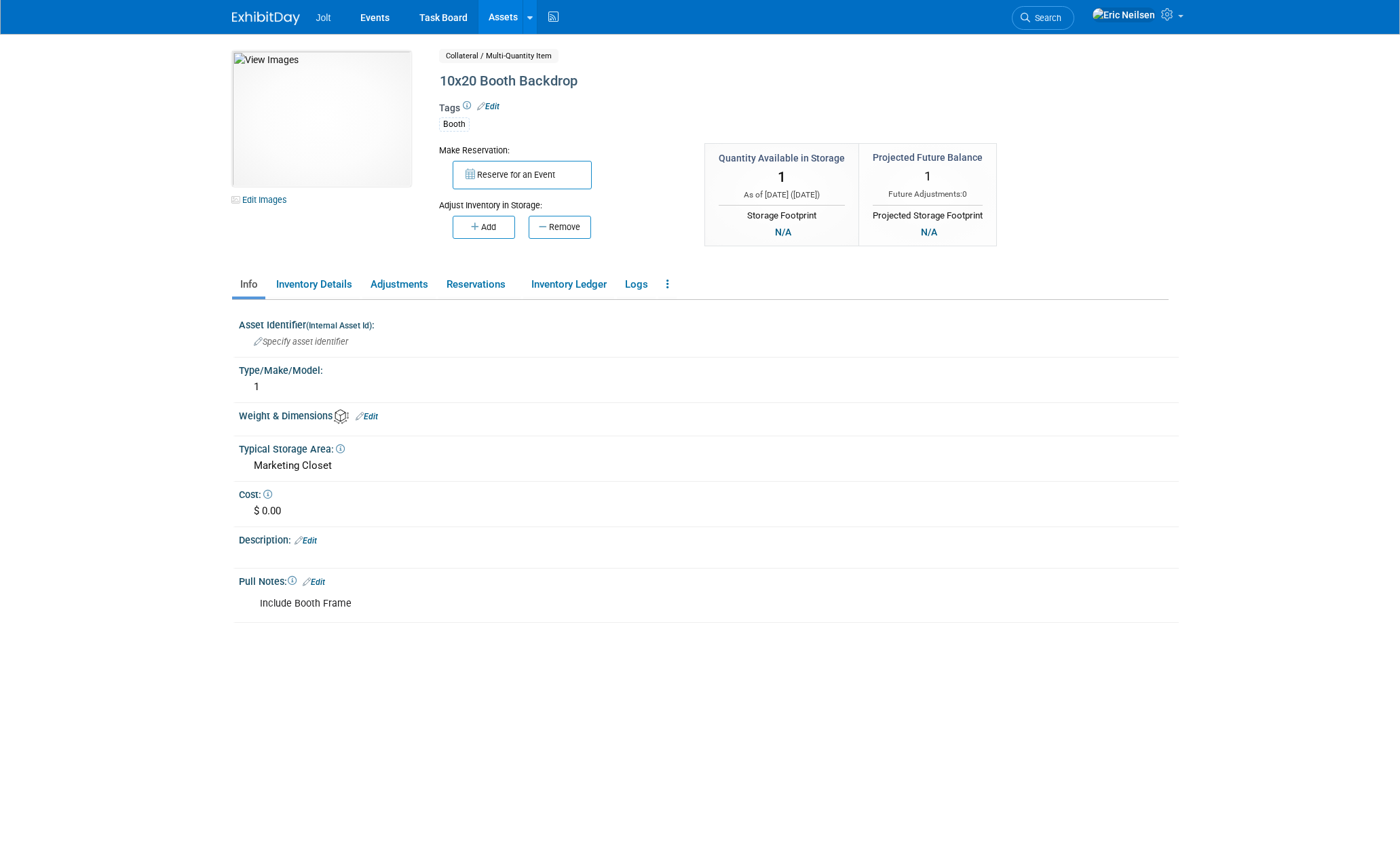
click at [104, 120] on body "Jolt Events Task Board Assets New Asset Search Assets" at bounding box center [700, 430] width 1400 height 859
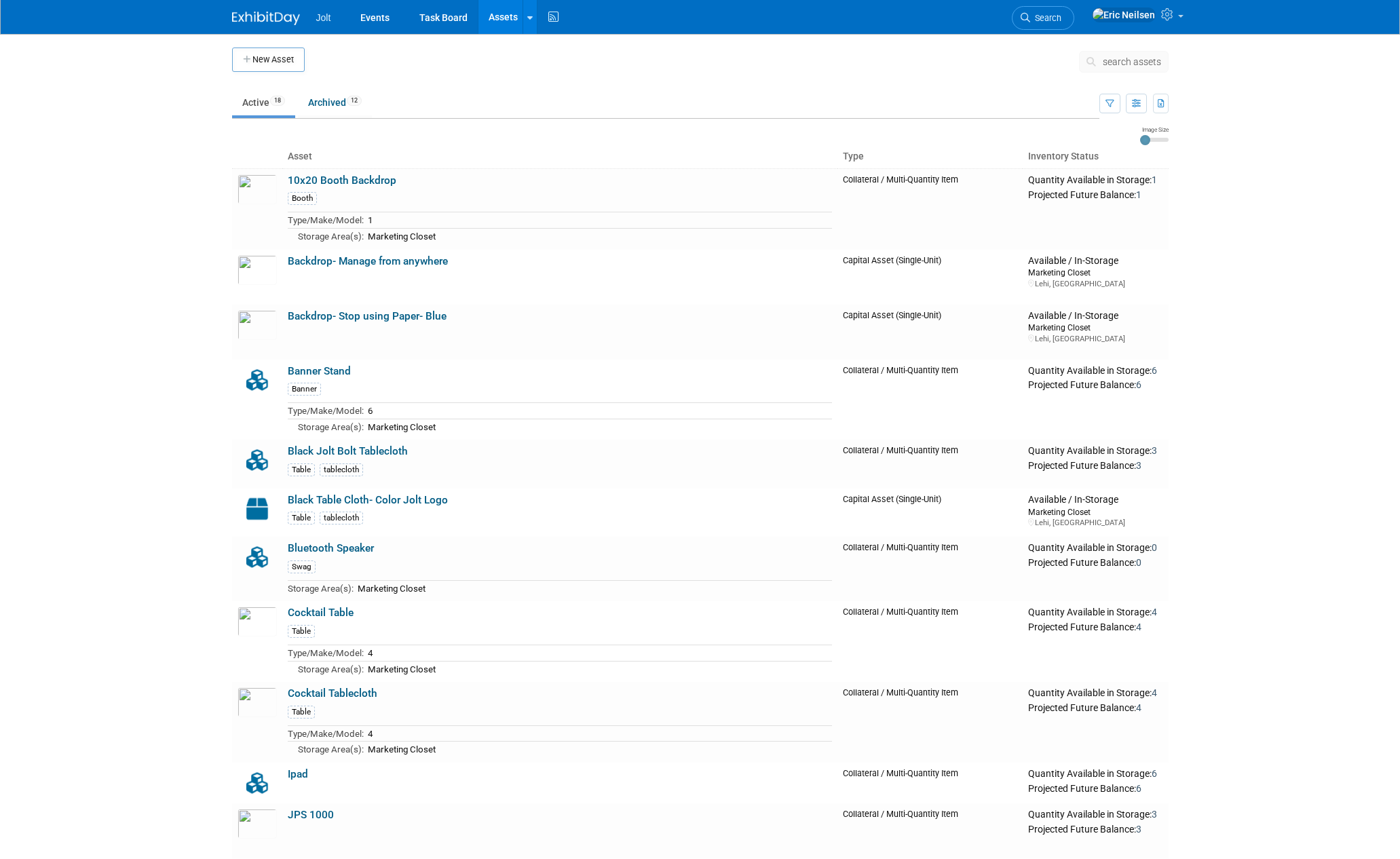
click at [129, 136] on body "Jolt Events Task Board Assets New Asset Search Assets Bulk Upload Assets Storag…" at bounding box center [700, 430] width 1400 height 859
click at [134, 142] on body "Jolt Events Task Board Assets New Asset Search Assets Bulk Upload Assets Storag…" at bounding box center [700, 430] width 1400 height 859
click at [140, 403] on body "Jolt Events Task Board Assets New Asset Search Assets Bulk Upload Assets Storag…" at bounding box center [700, 430] width 1400 height 859
click at [321, 19] on span "Jolt" at bounding box center [324, 17] width 15 height 11
click at [239, 16] on img at bounding box center [265, 19] width 68 height 13
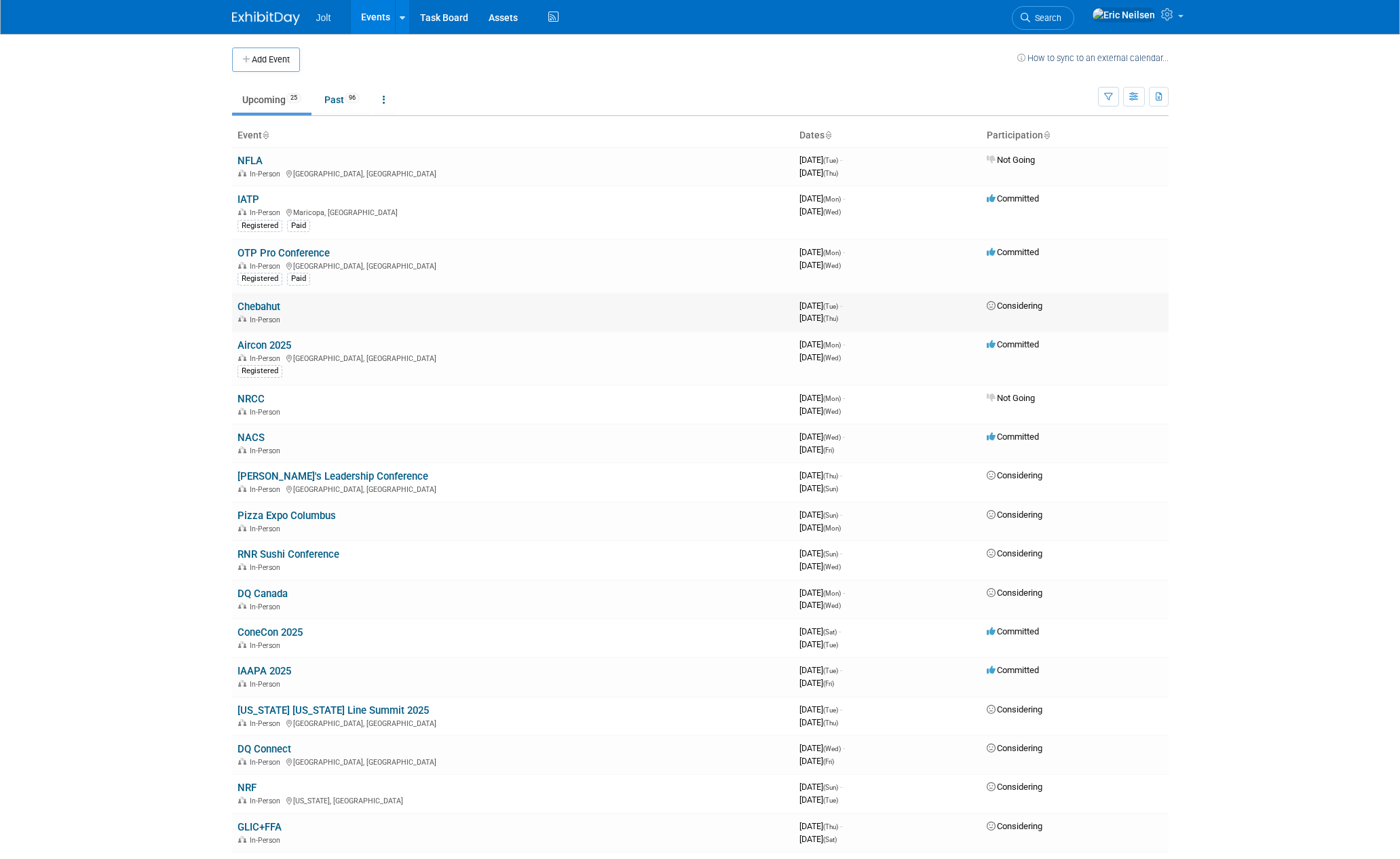
click at [1016, 304] on span "Considering" at bounding box center [1014, 306] width 56 height 10
click at [1170, 20] on icon at bounding box center [1168, 14] width 16 height 12
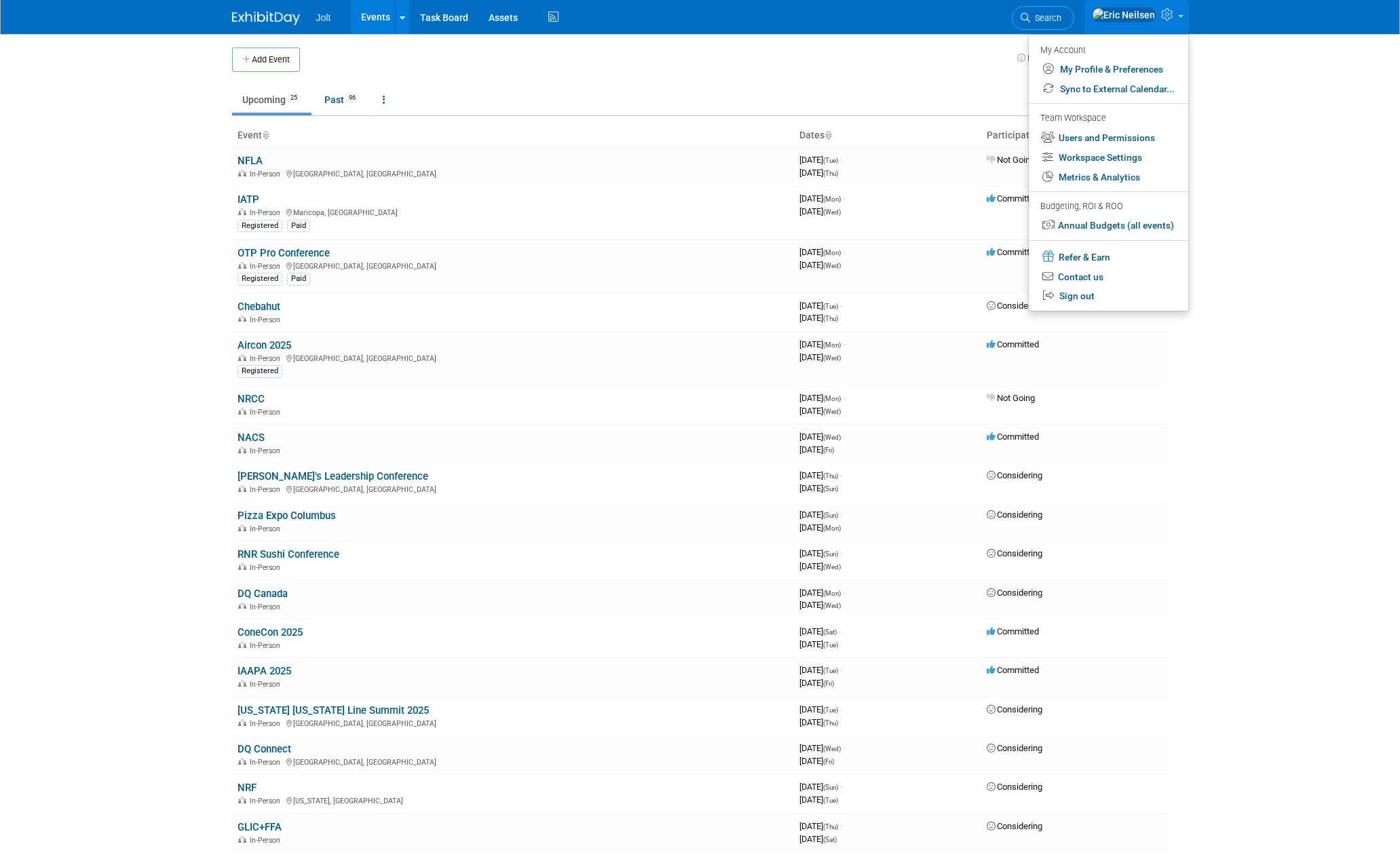
click at [1270, 366] on body "Jolt Events Add Event Bulk Upload Events Shareable Event Boards Recently Viewed…" at bounding box center [700, 430] width 1400 height 859
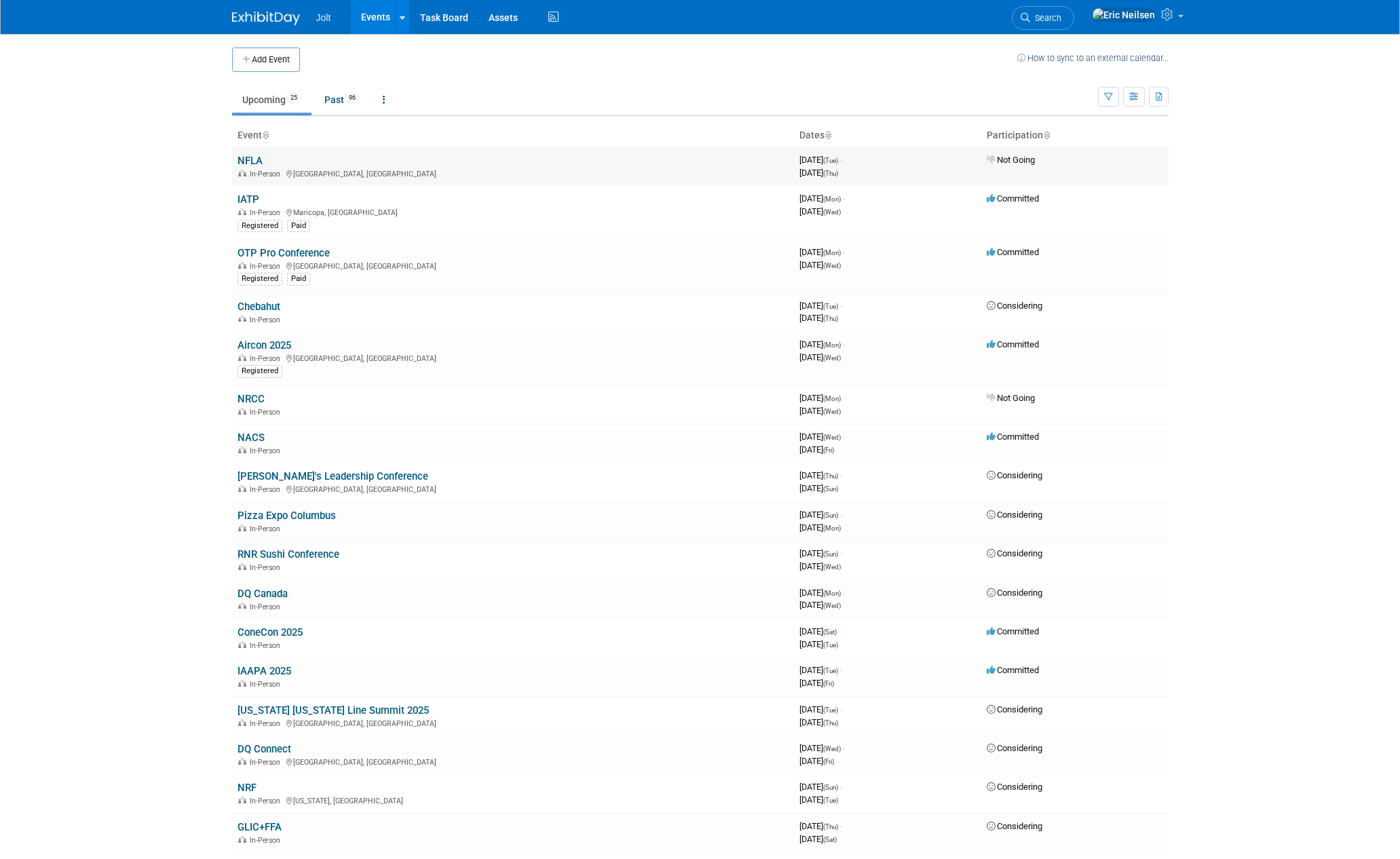
click at [1011, 161] on span "Not Going" at bounding box center [1011, 160] width 48 height 10
click at [239, 157] on link "NFLA" at bounding box center [250, 161] width 25 height 12
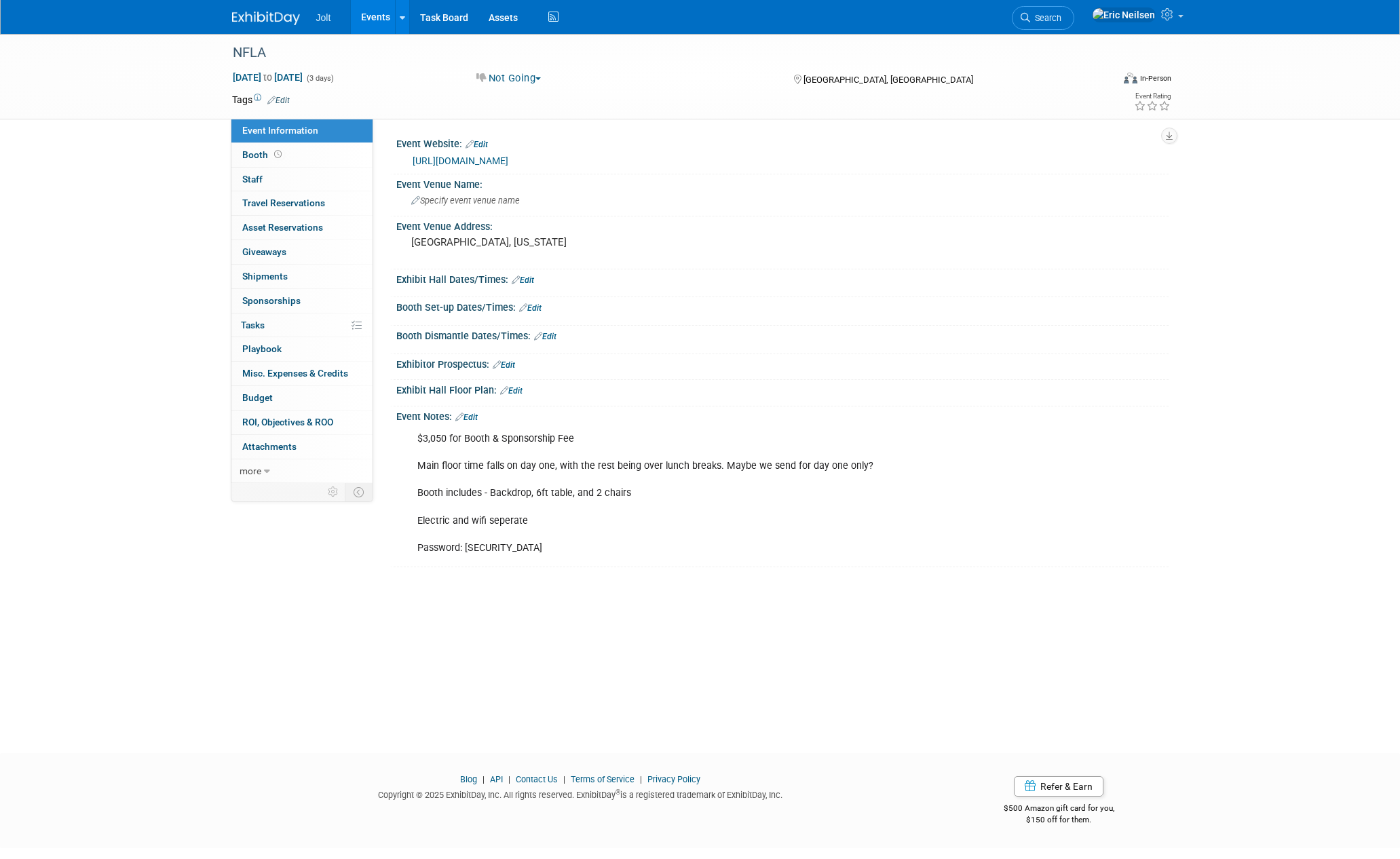
click at [539, 79] on button "Not Going" at bounding box center [509, 78] width 74 height 14
click at [324, 20] on span "Jolt" at bounding box center [324, 17] width 15 height 11
click at [250, 14] on img at bounding box center [265, 19] width 68 height 13
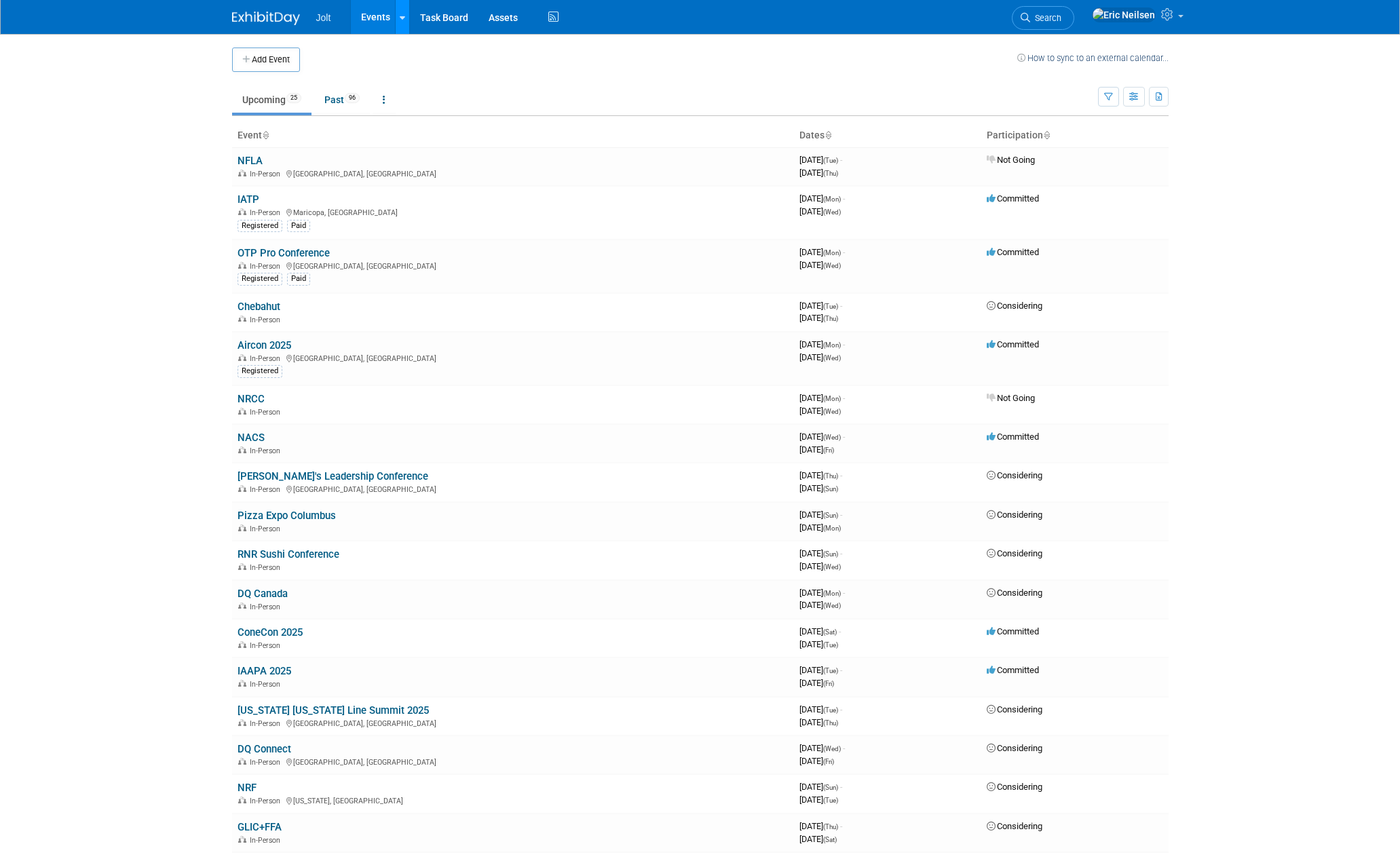
click at [407, 12] on link at bounding box center [401, 17] width 14 height 34
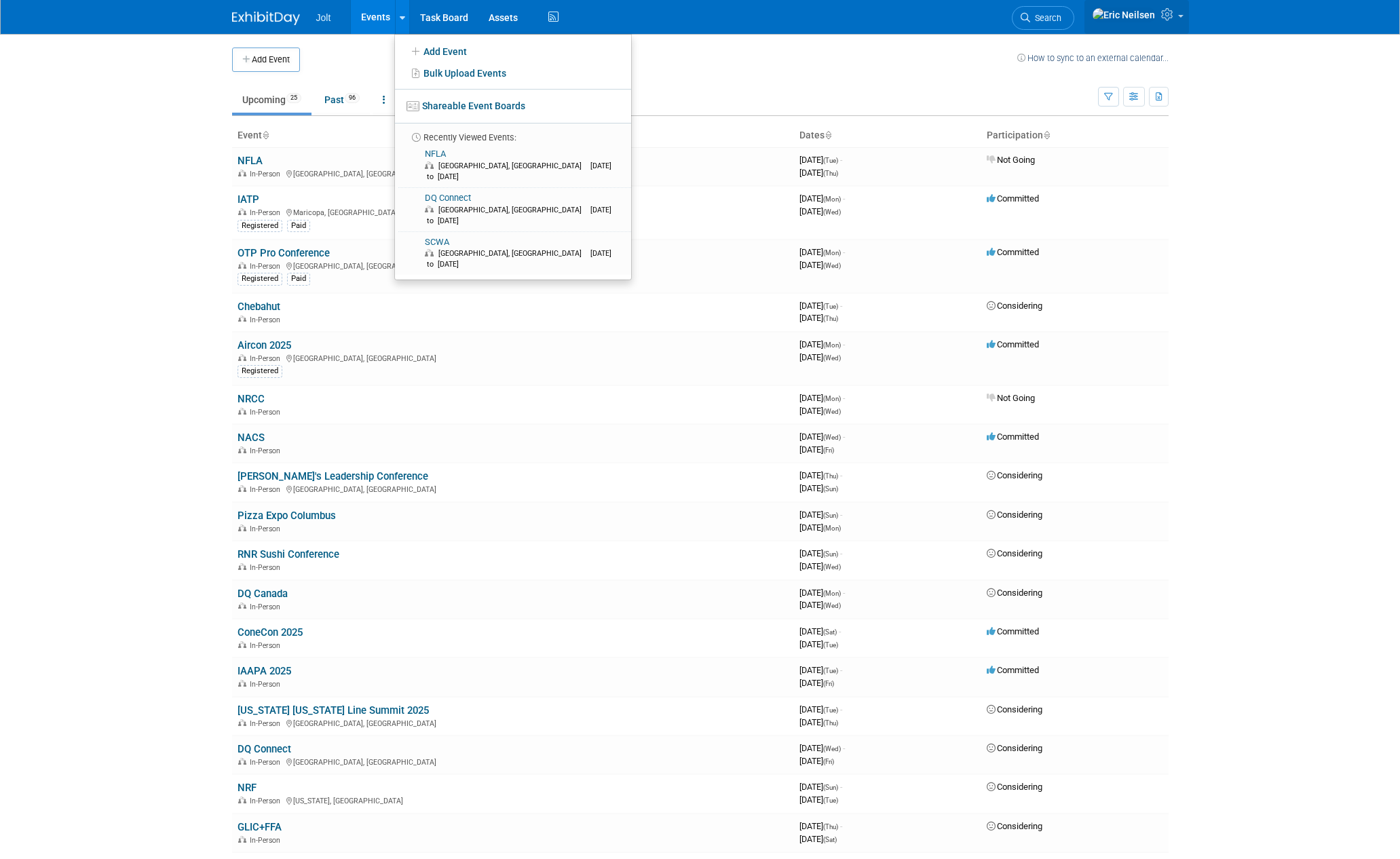
click at [1166, 27] on link at bounding box center [1136, 17] width 105 height 34
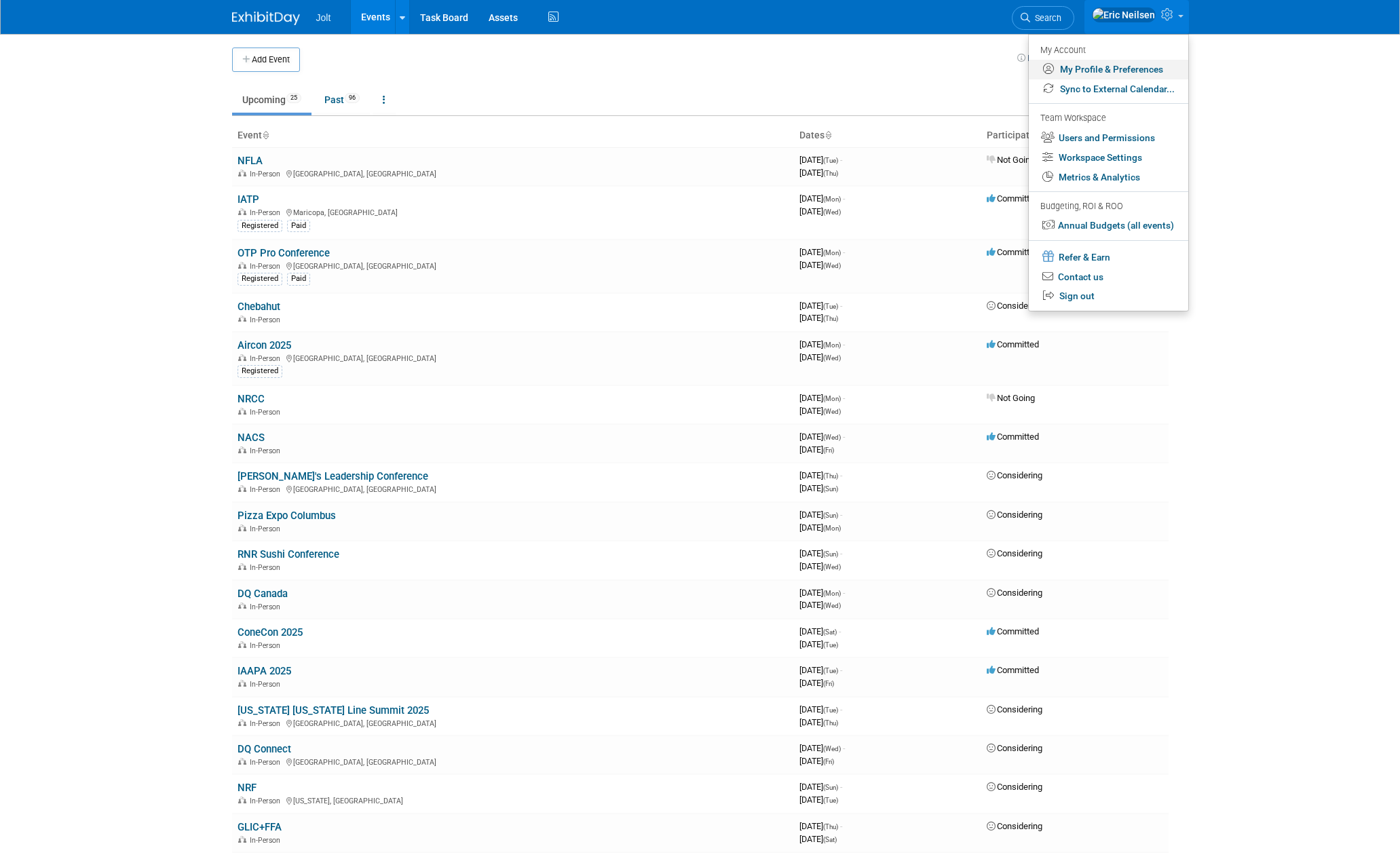
click at [1126, 74] on link "My Profile & Preferences" at bounding box center [1108, 69] width 160 height 19
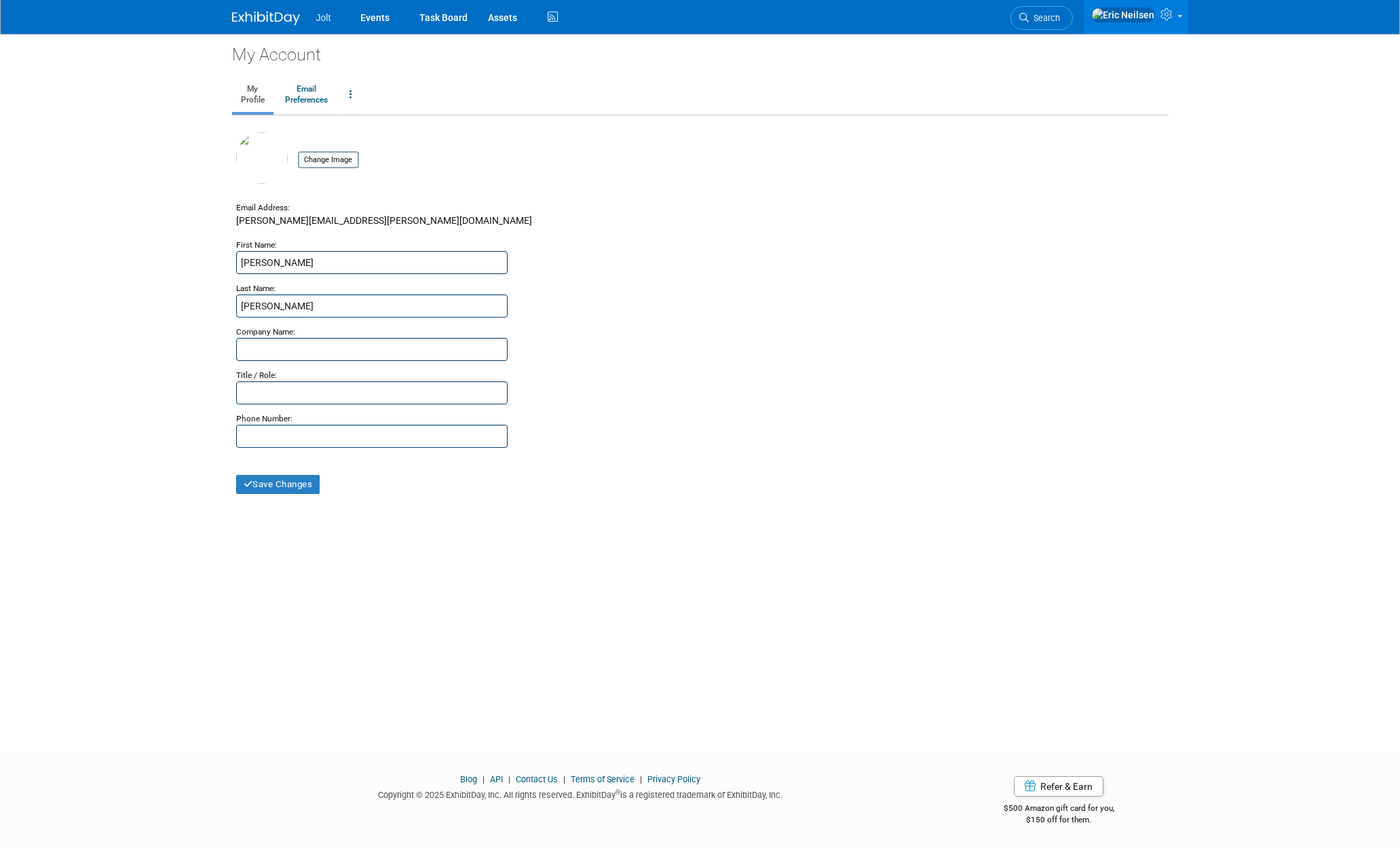
click at [1178, 12] on link at bounding box center [1135, 17] width 105 height 34
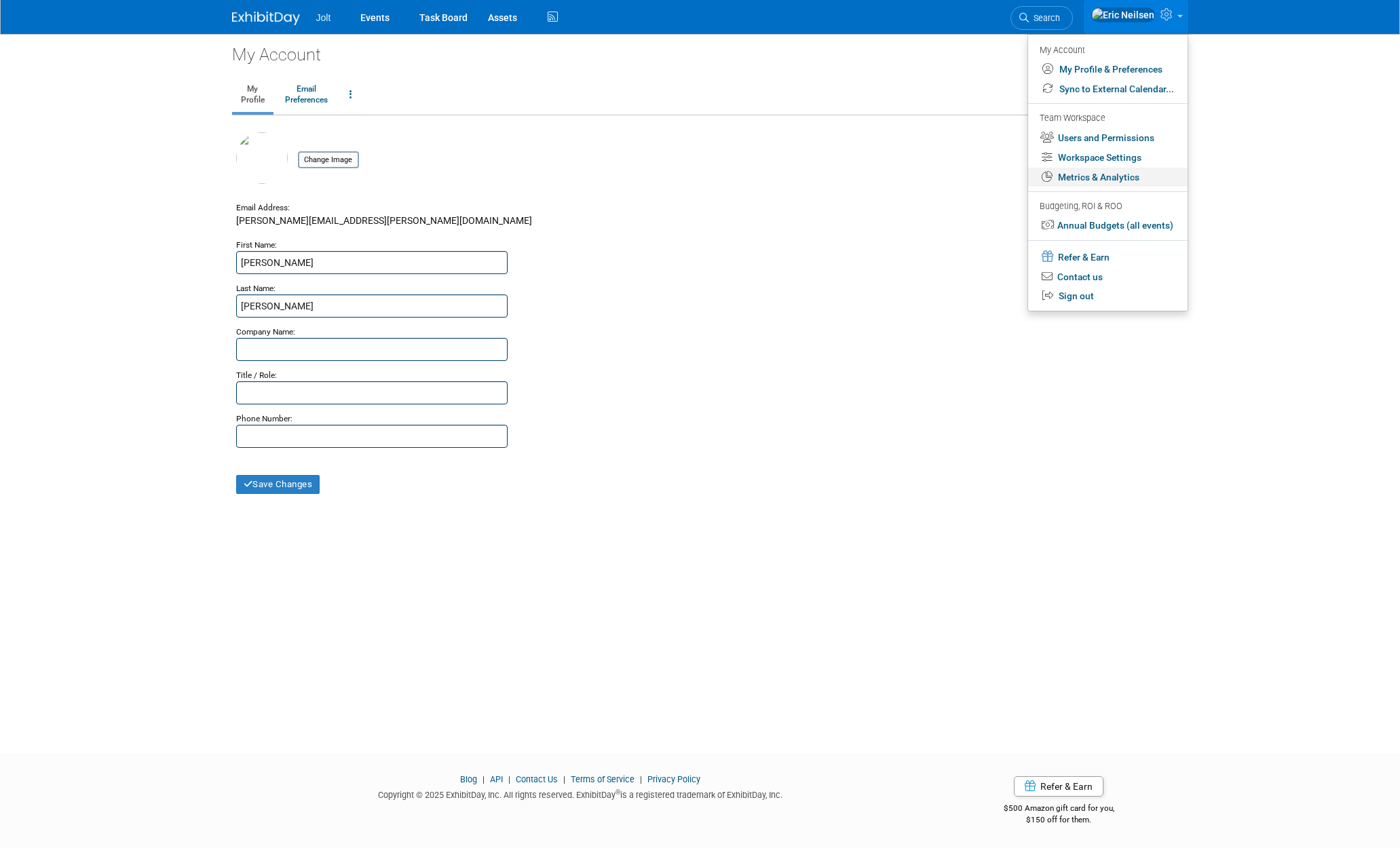
click at [1126, 182] on link "Metrics & Analytics" at bounding box center [1107, 178] width 160 height 19
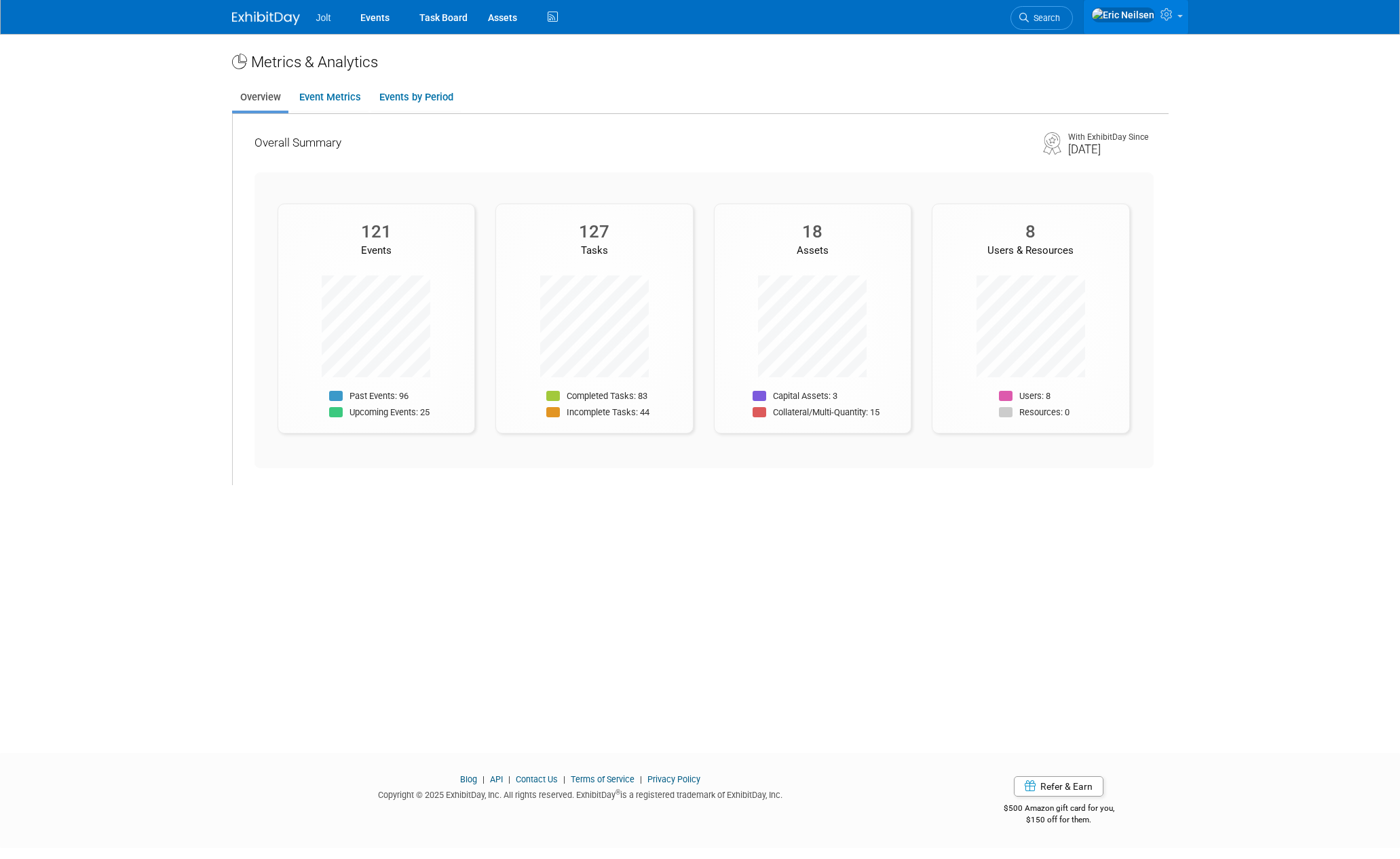
click at [1180, 15] on link at bounding box center [1135, 17] width 105 height 34
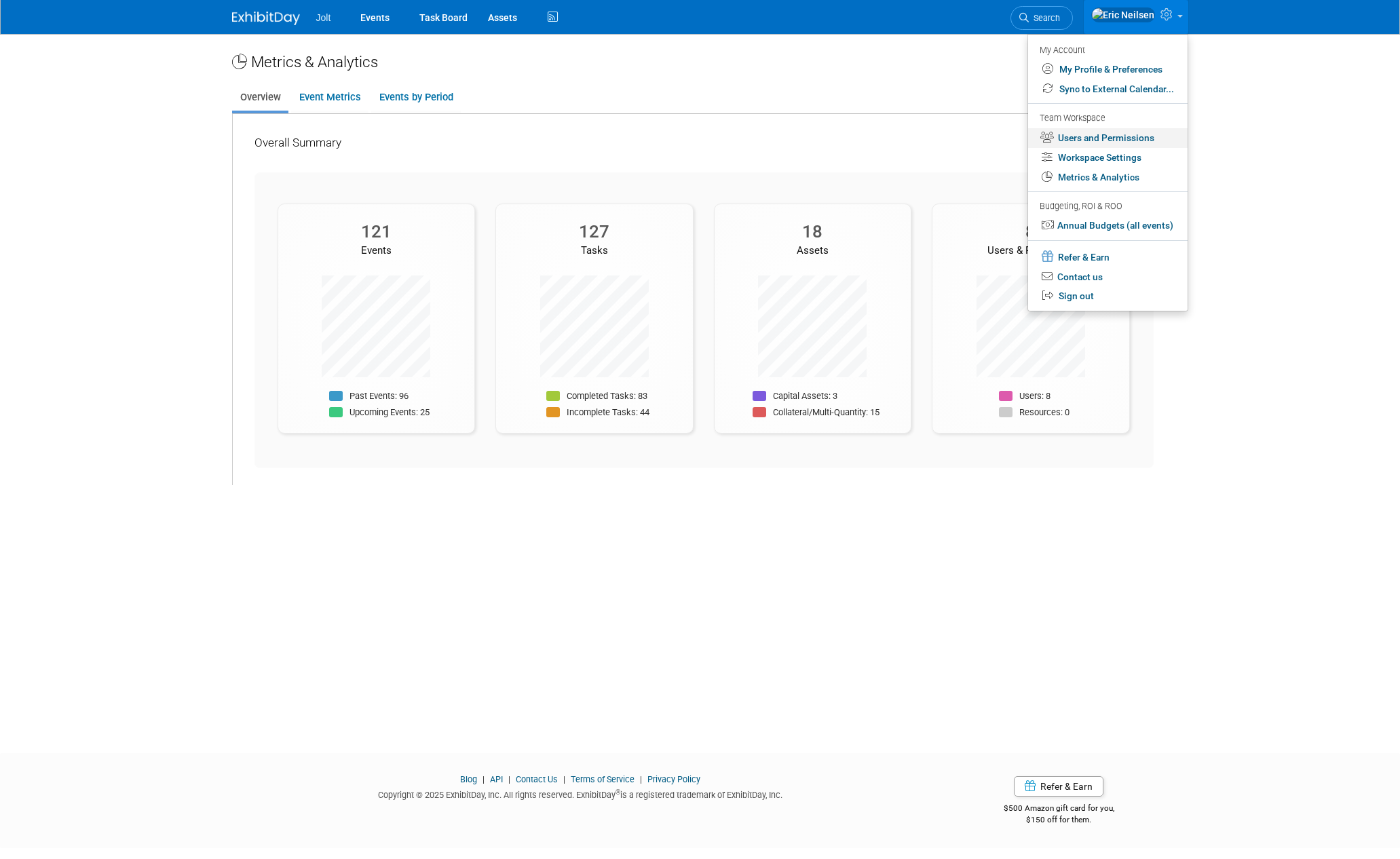
click at [1121, 142] on link "Users and Permissions" at bounding box center [1107, 138] width 160 height 19
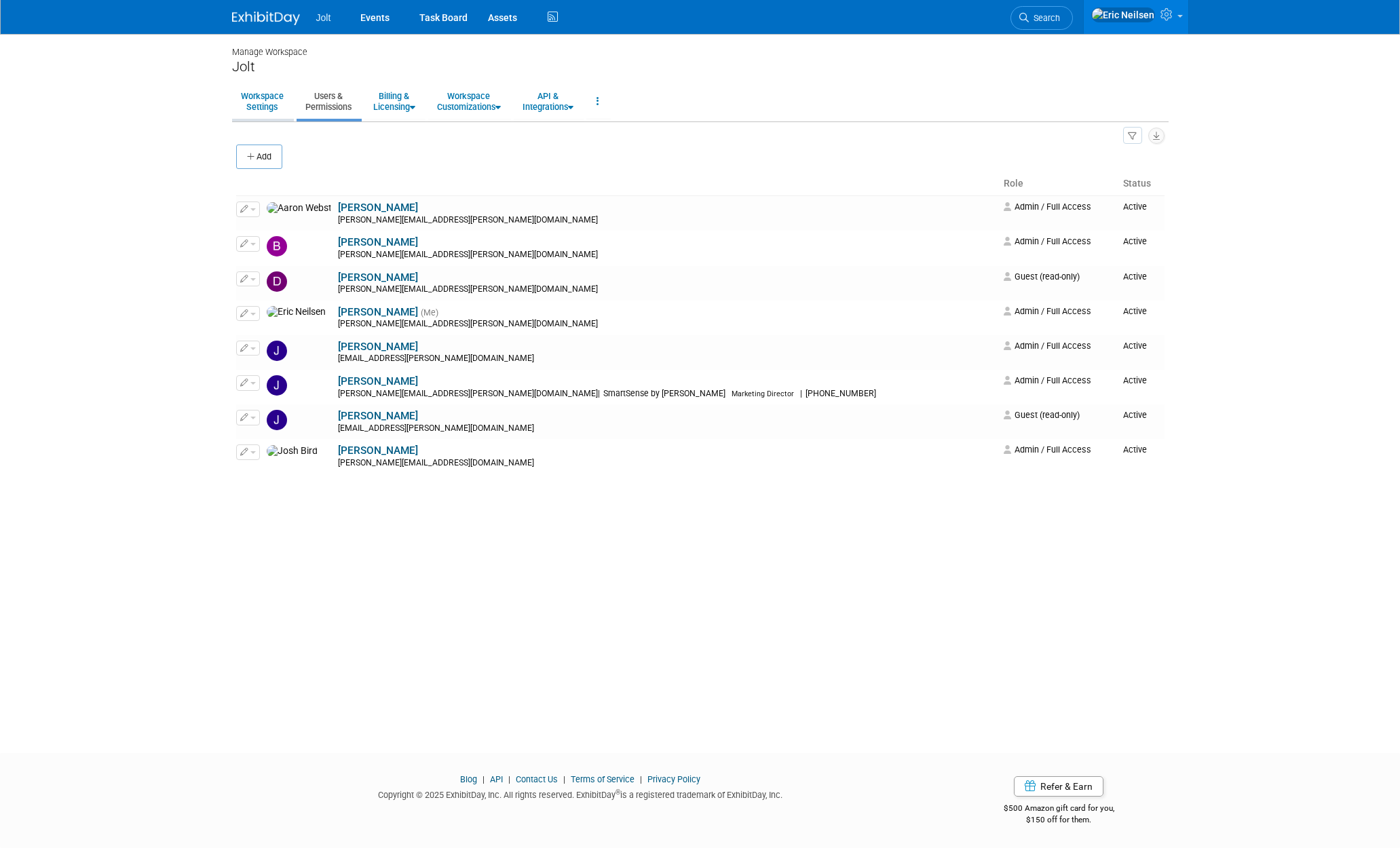
click at [277, 101] on link "Workspace Settings" at bounding box center [262, 101] width 60 height 33
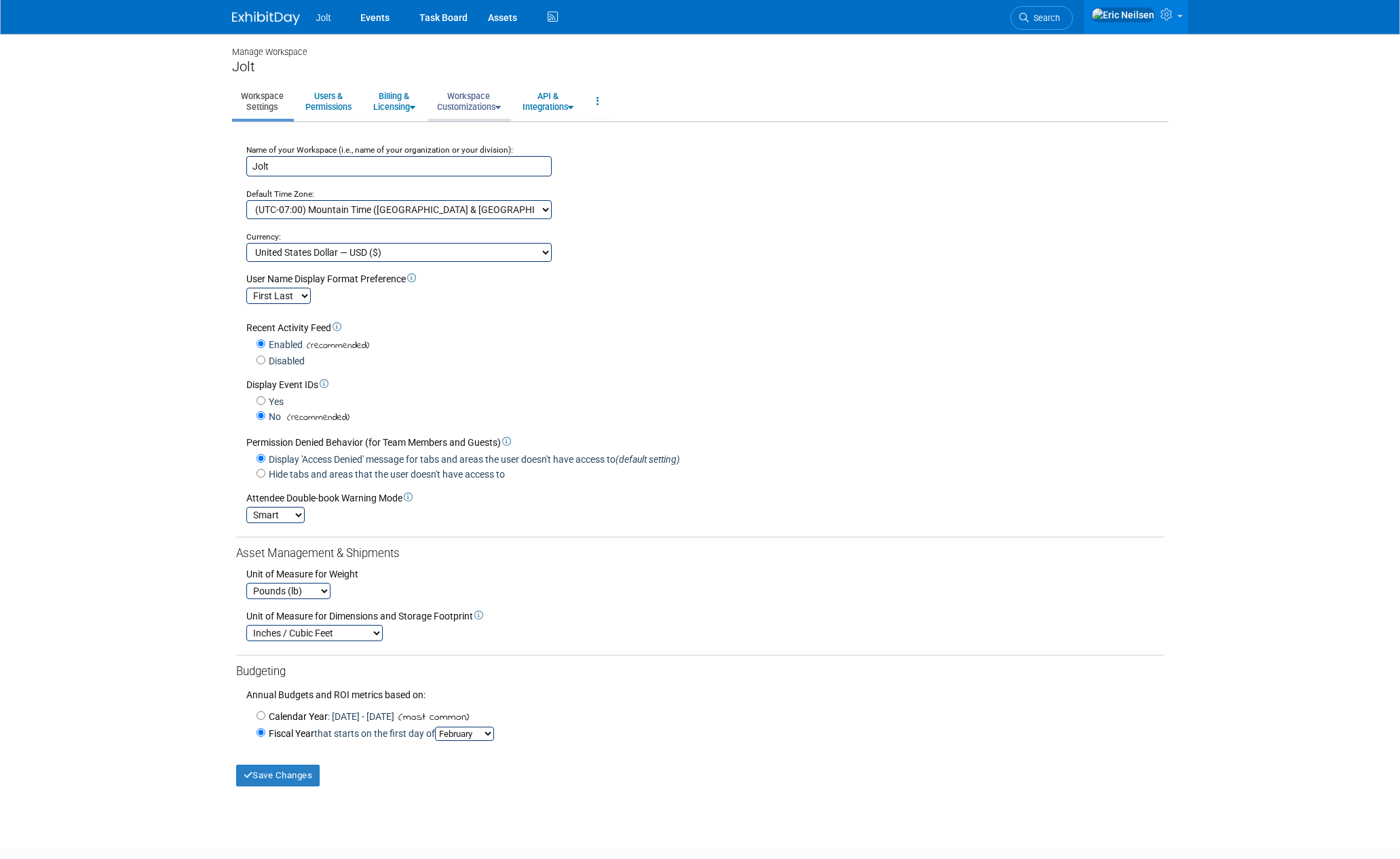
click at [488, 106] on link "Workspace Customizations" at bounding box center [469, 101] width 82 height 33
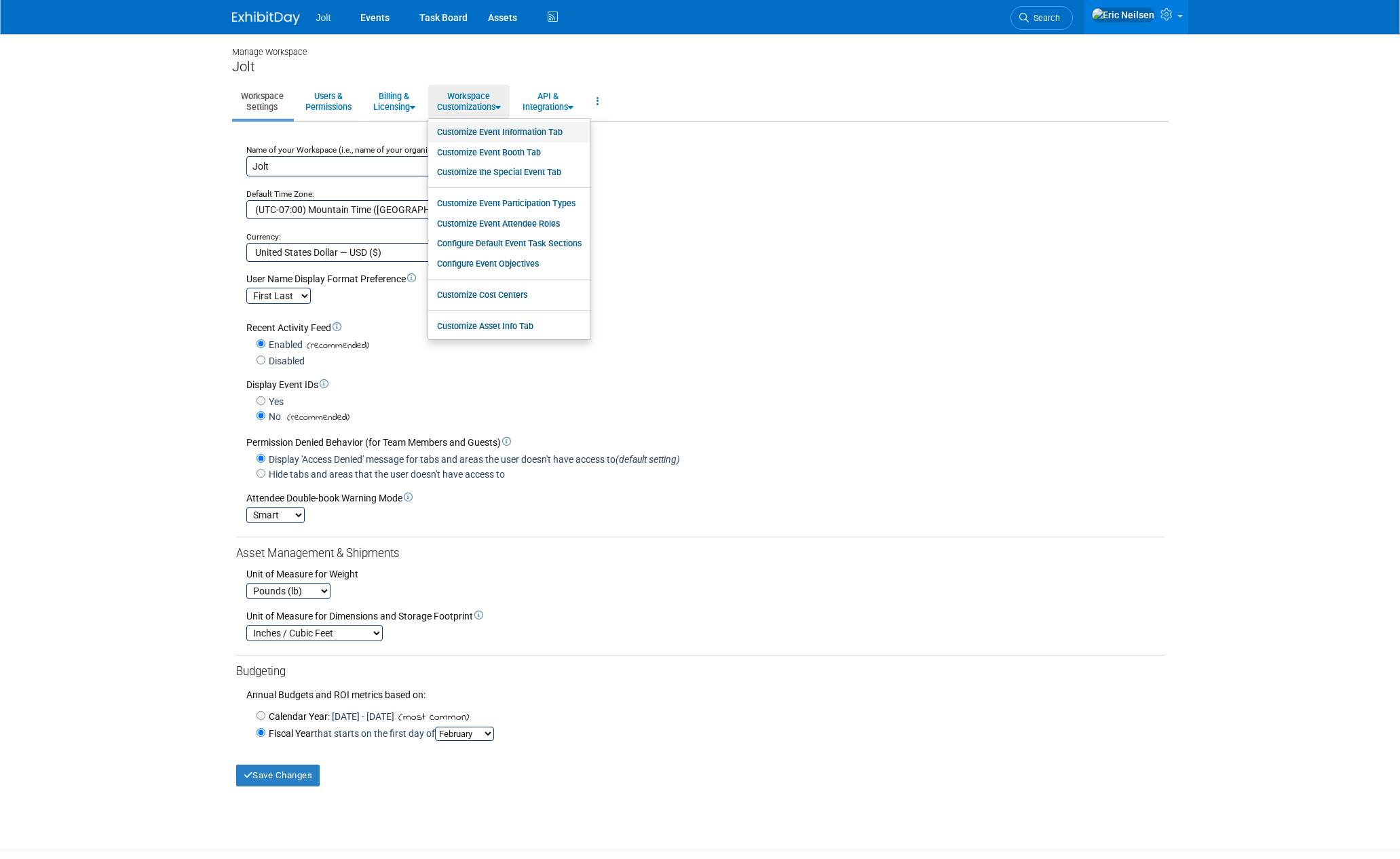
click at [509, 132] on link "Customize Event Information Tab" at bounding box center [509, 132] width 162 height 20
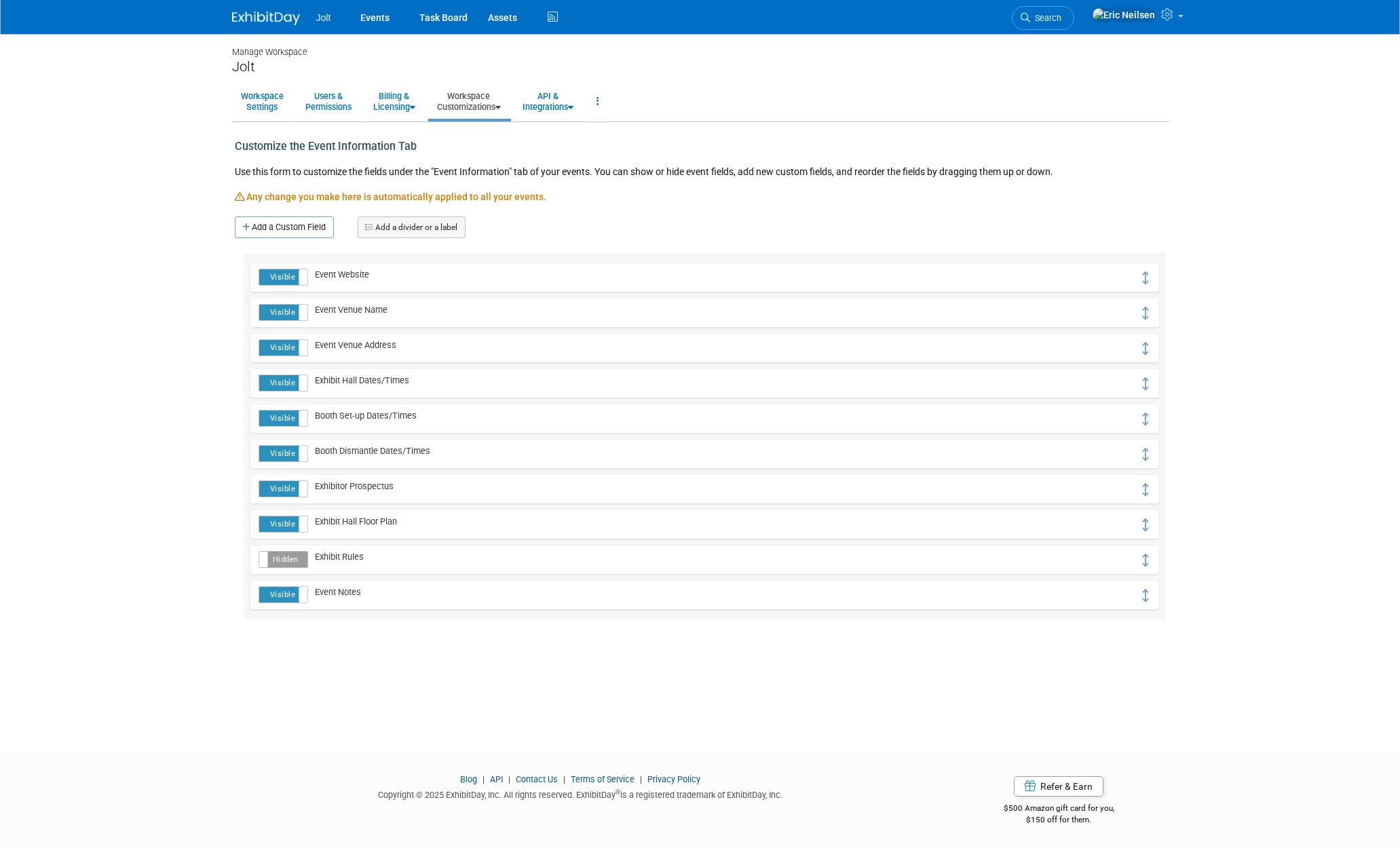
click at [495, 106] on link "Workspace Customizations" at bounding box center [469, 101] width 82 height 33
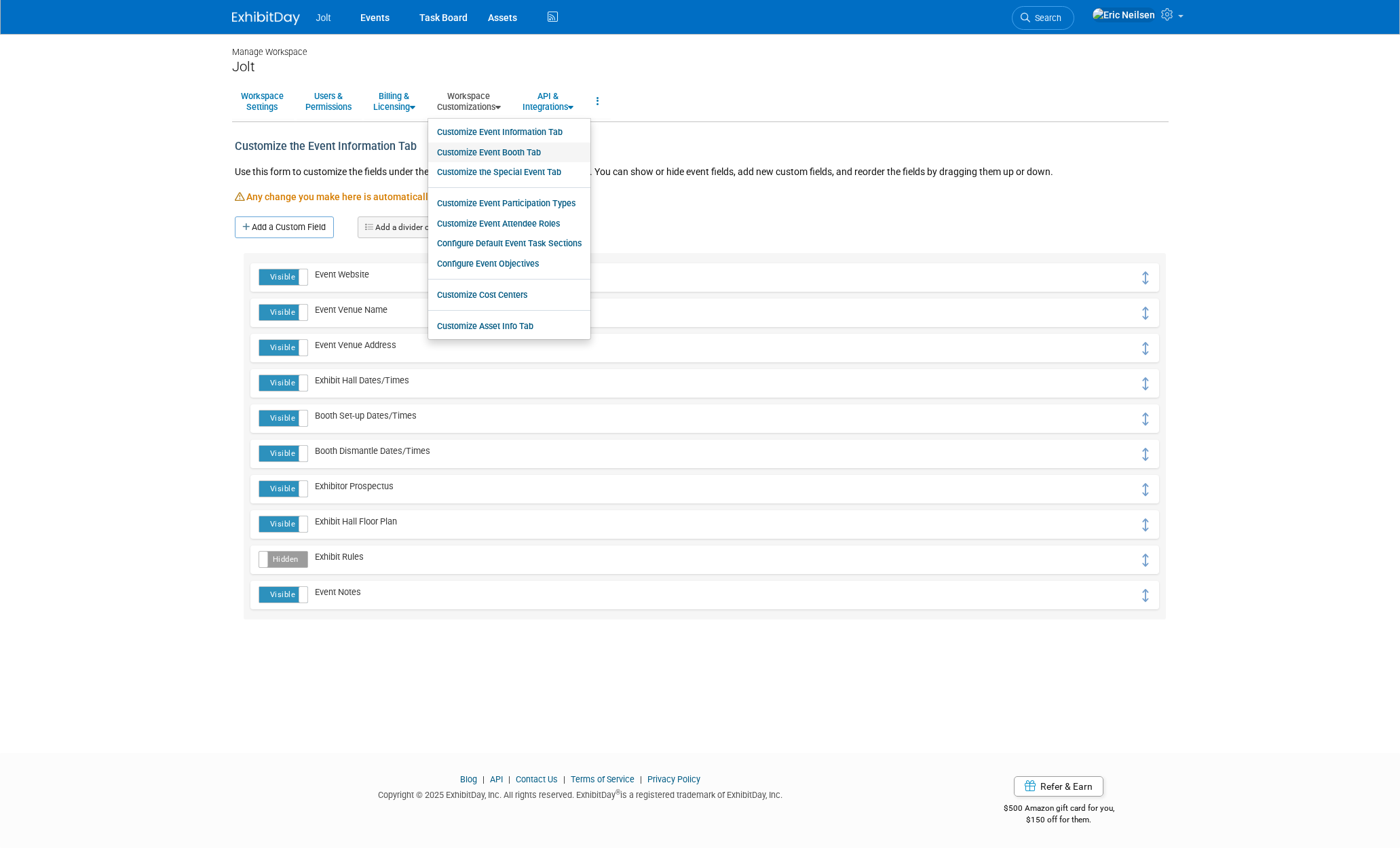
click at [510, 153] on link "Customize Event Booth Tab" at bounding box center [509, 152] width 162 height 20
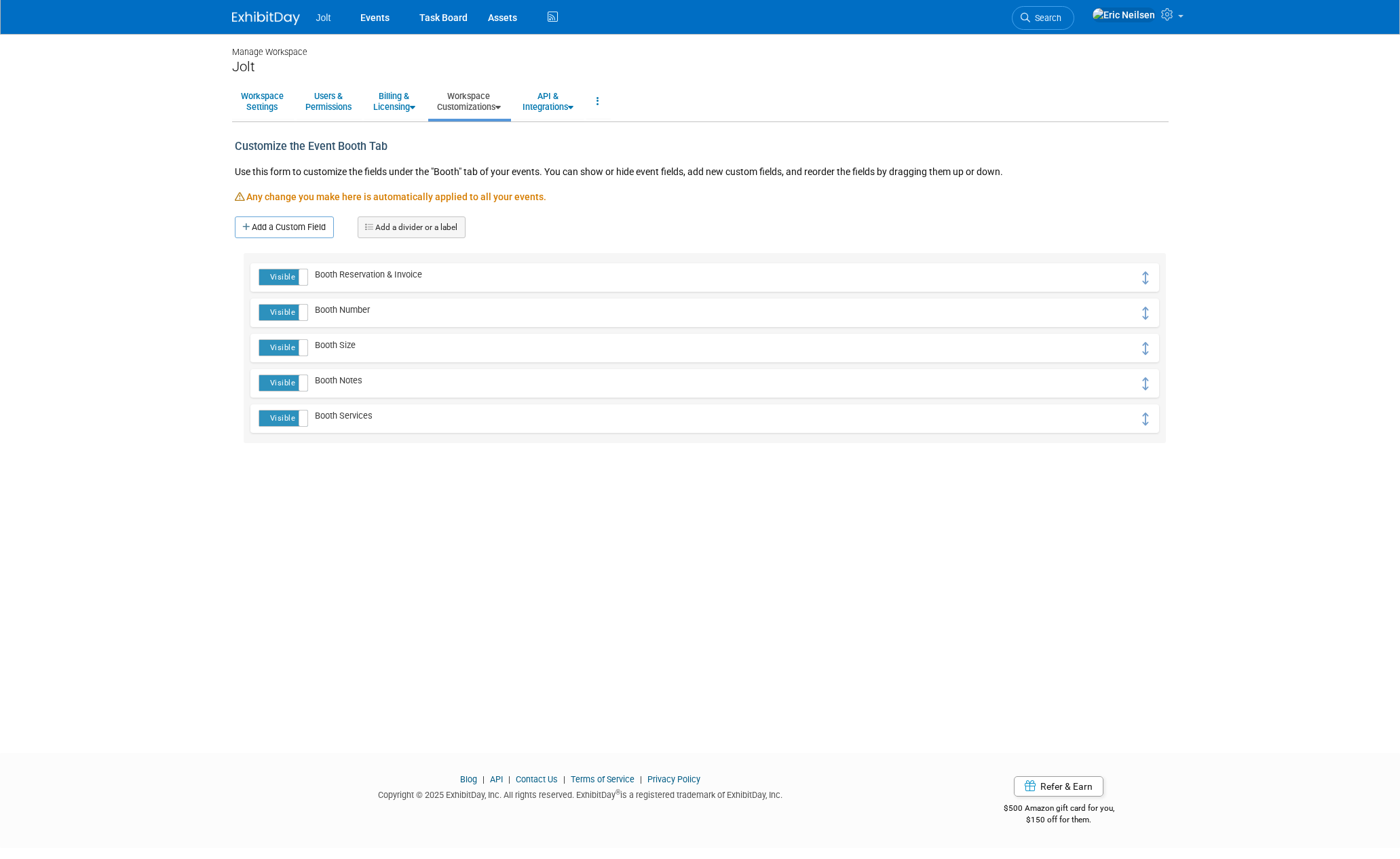
click at [501, 105] on icon at bounding box center [498, 108] width 5 height 9
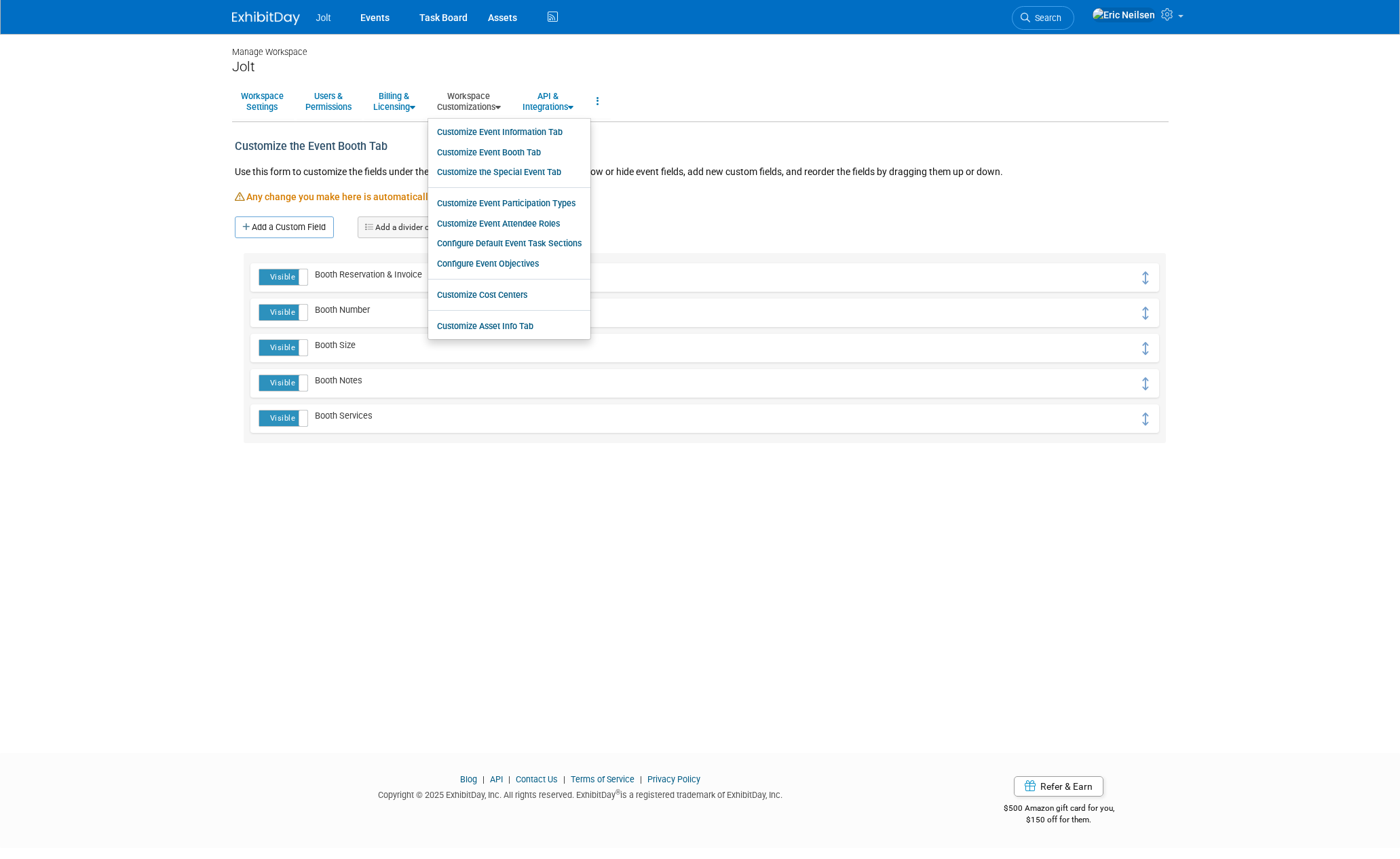
click at [1260, 151] on body "Jolt Events Task Board Assets" at bounding box center [700, 430] width 1400 height 859
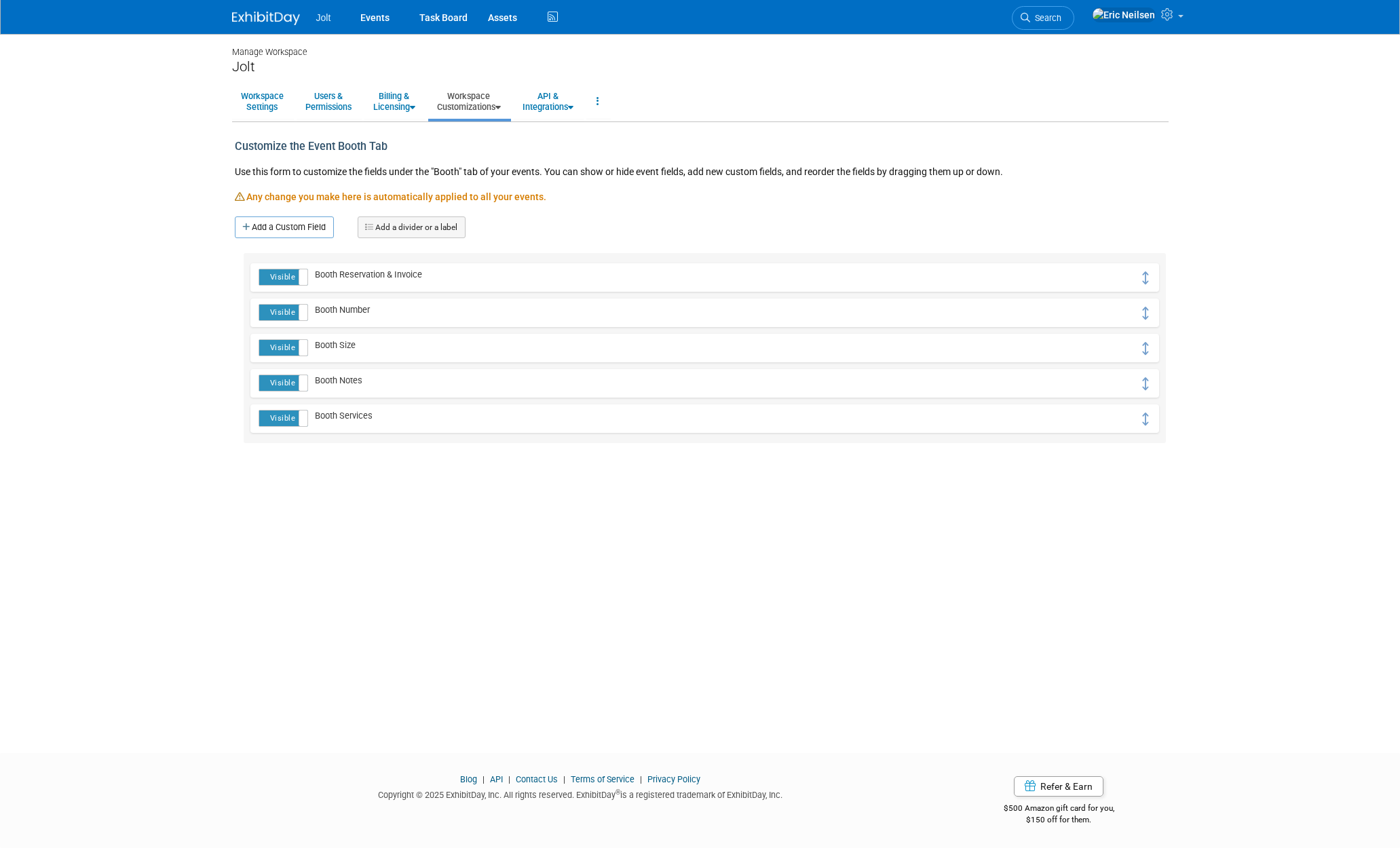
click at [1277, 91] on body "Jolt Events Task Board Assets" at bounding box center [700, 430] width 1400 height 859
click at [259, 10] on link at bounding box center [273, 11] width 84 height 11
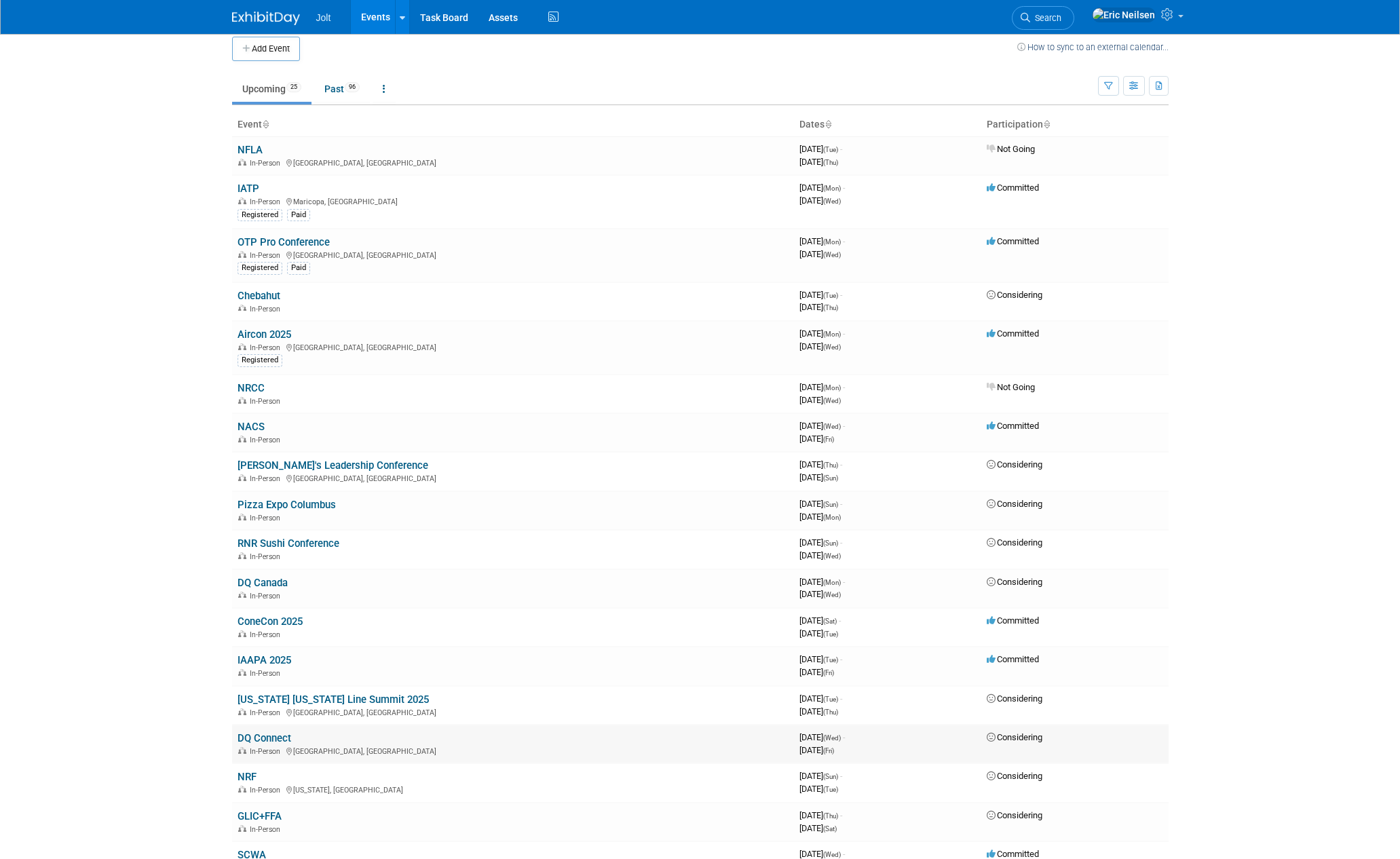
scroll to position [13, 0]
click at [1050, 618] on td "Committed" at bounding box center [1075, 625] width 187 height 39
click at [987, 615] on icon at bounding box center [992, 617] width 10 height 9
click at [1024, 617] on span "Committed" at bounding box center [1013, 618] width 52 height 10
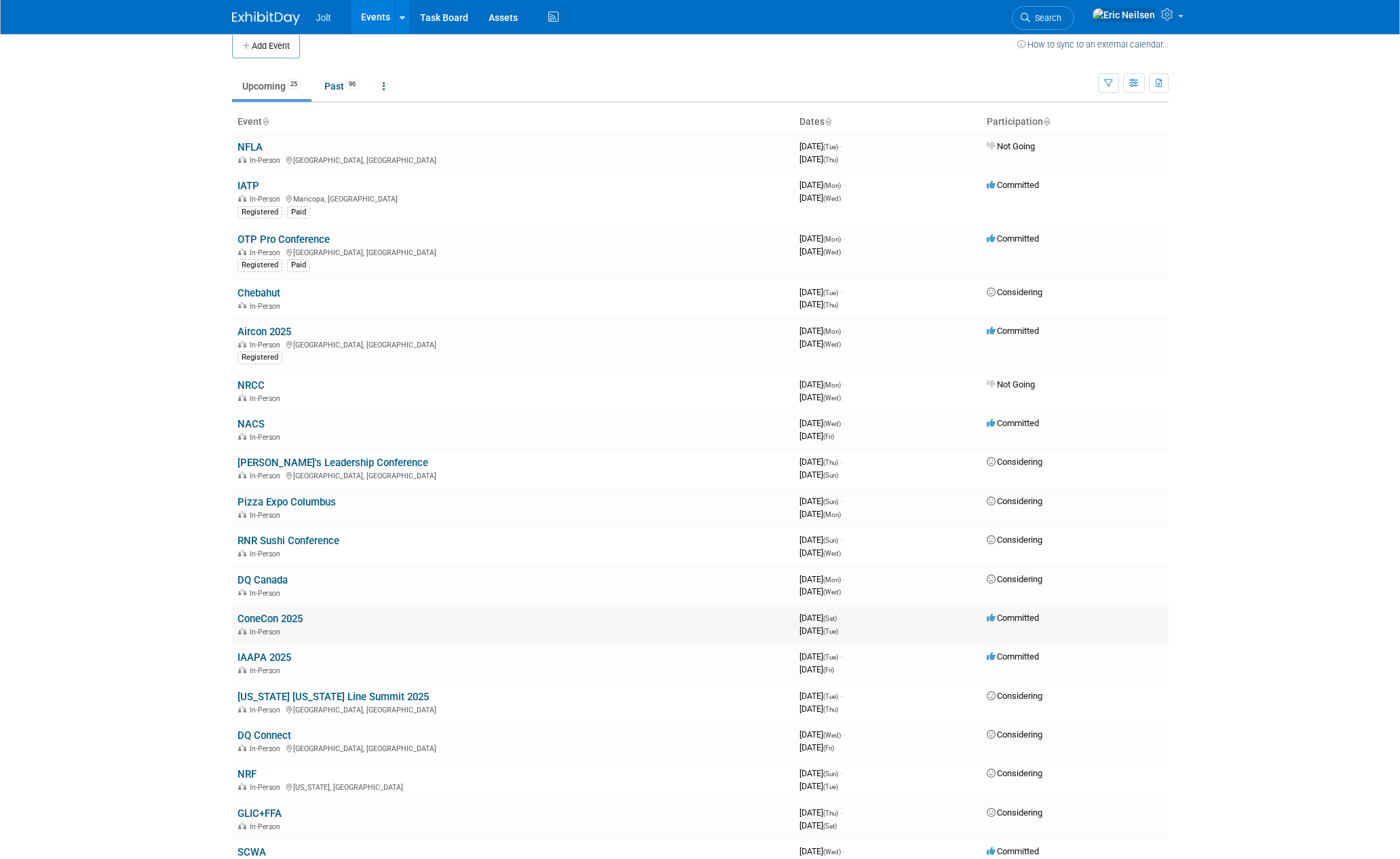
click at [1110, 628] on td "Committed" at bounding box center [1075, 625] width 187 height 39
click at [1012, 617] on span "Committed" at bounding box center [1013, 618] width 52 height 10
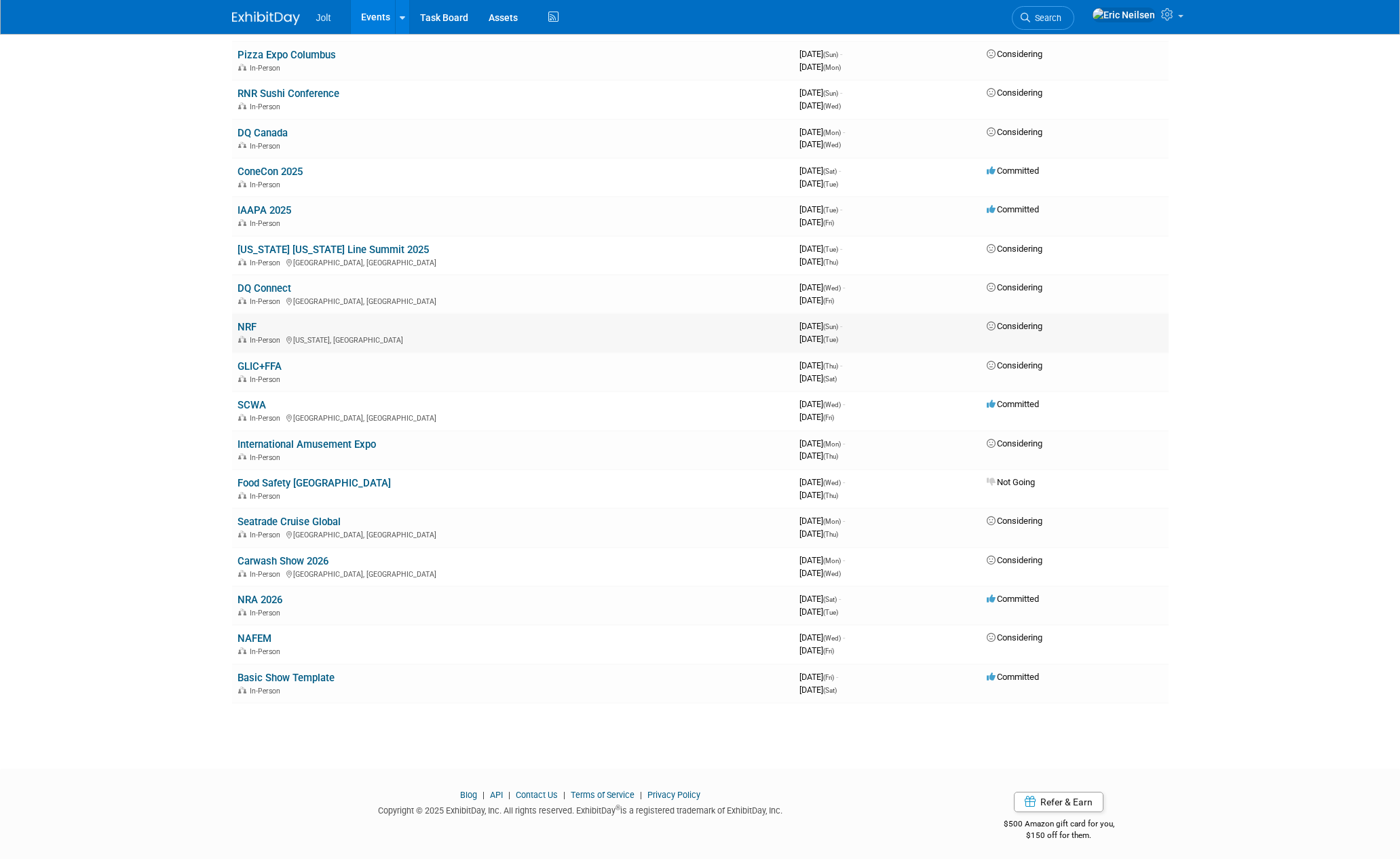
scroll to position [465, 0]
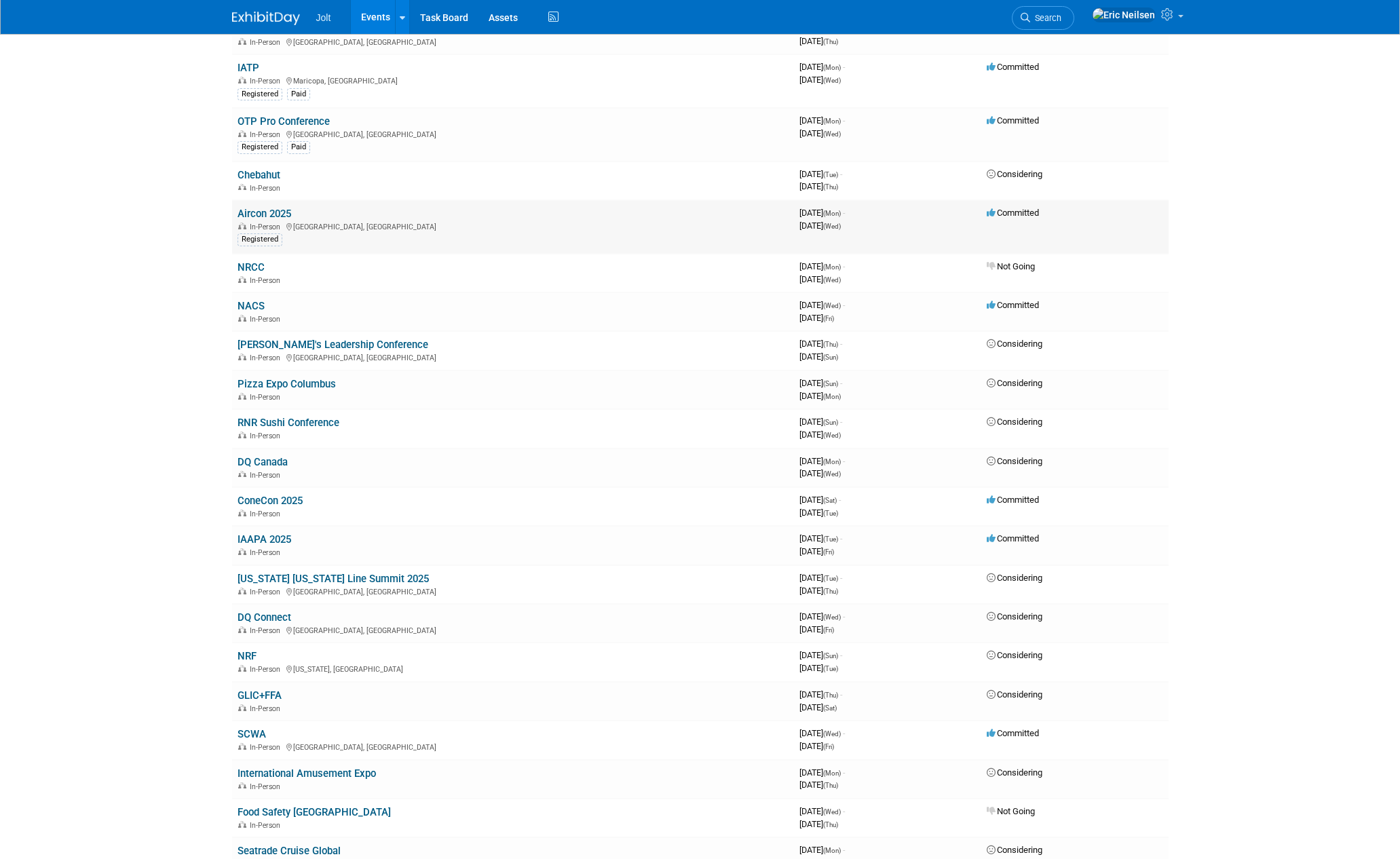
scroll to position [0, 0]
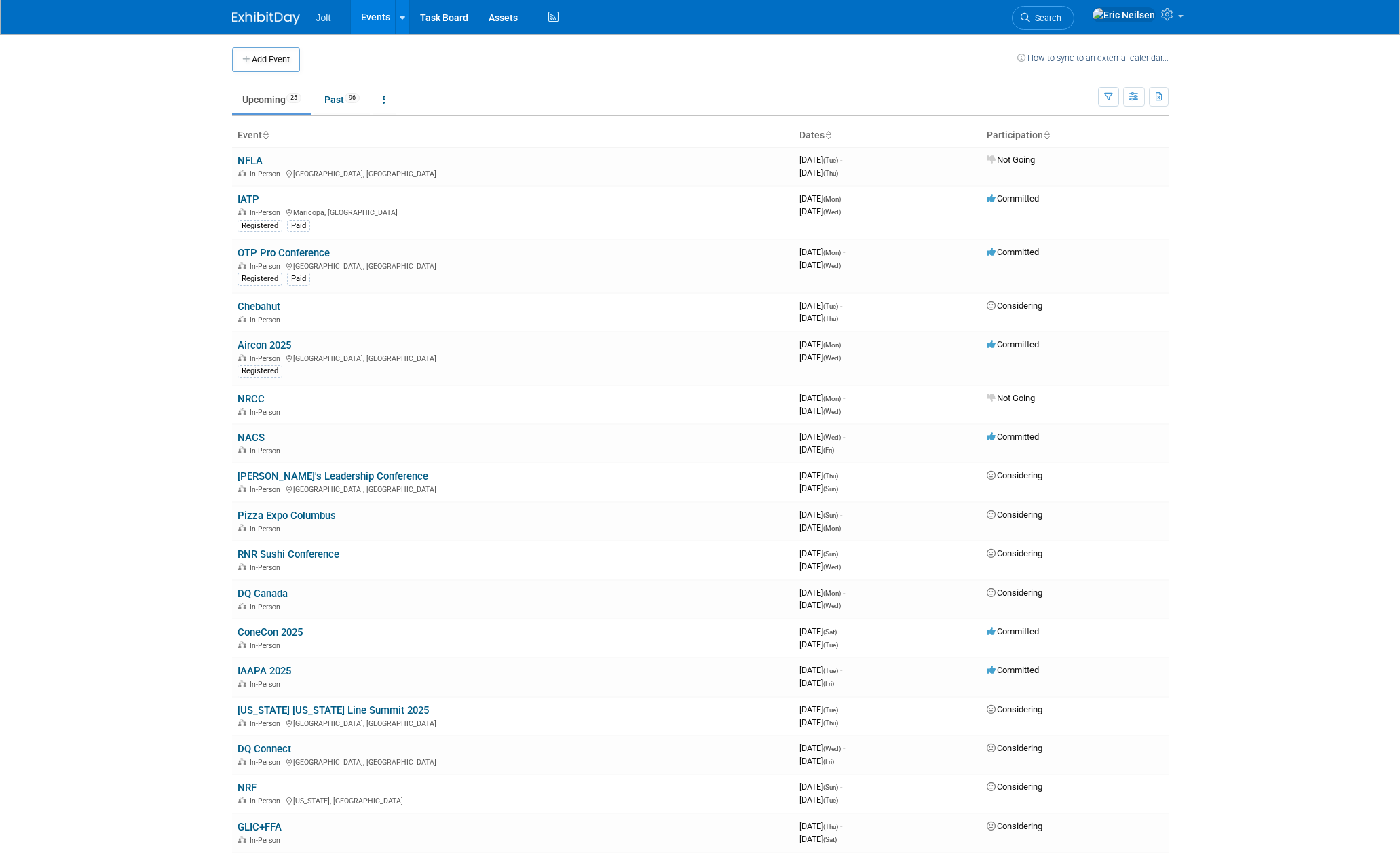
click at [182, 343] on body "Jolt Events Add Event Bulk Upload Events Shareable Event Boards Recently Viewed…" at bounding box center [700, 430] width 1400 height 859
click at [264, 307] on link "Chebahut" at bounding box center [259, 307] width 43 height 12
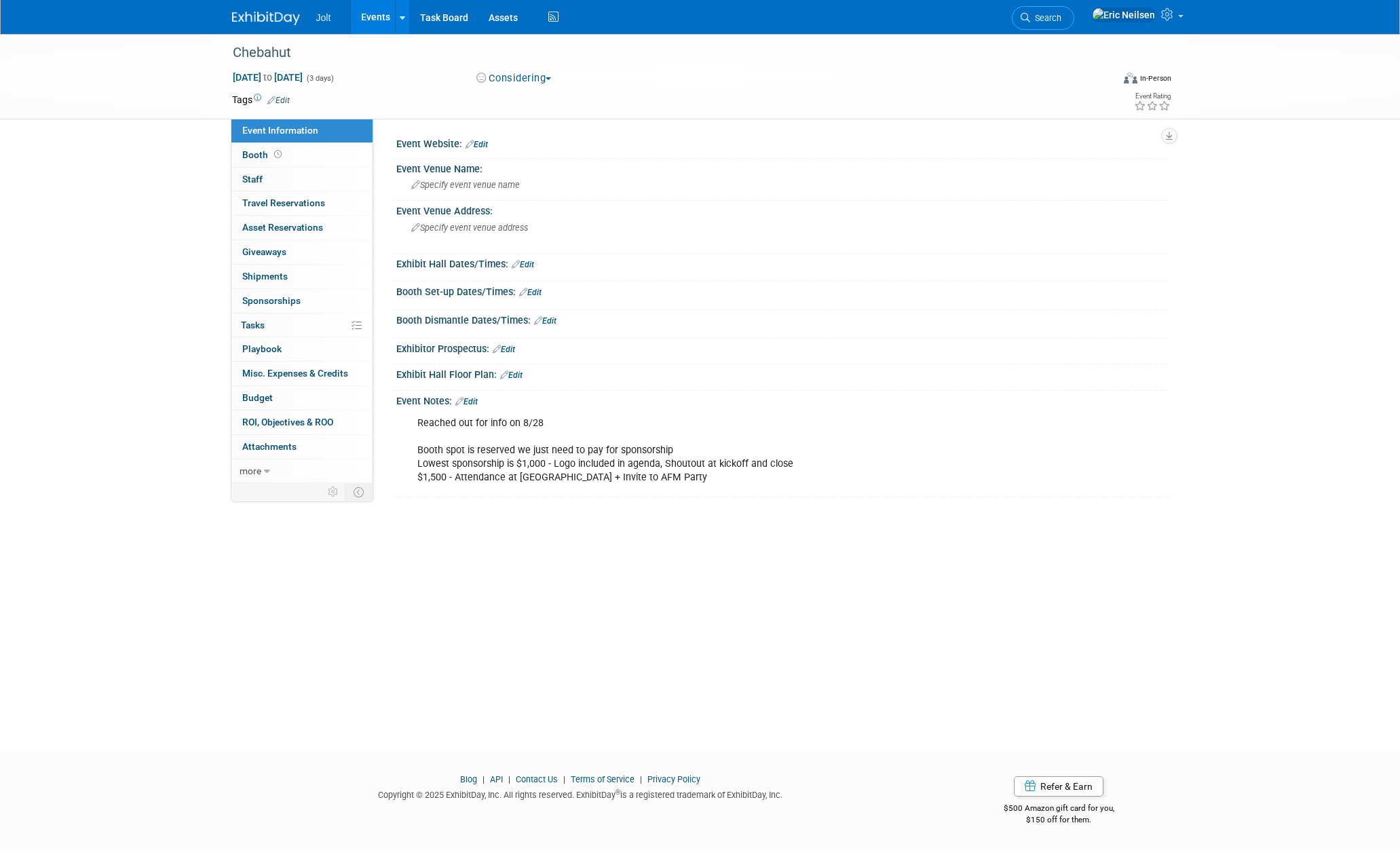
click at [150, 233] on div "Chebahut Sep 23, 2025 to Sep 25, 2025 (3 days) Sep 23, 2025 to Sep 25, 2025 Con…" at bounding box center [700, 381] width 1400 height 695
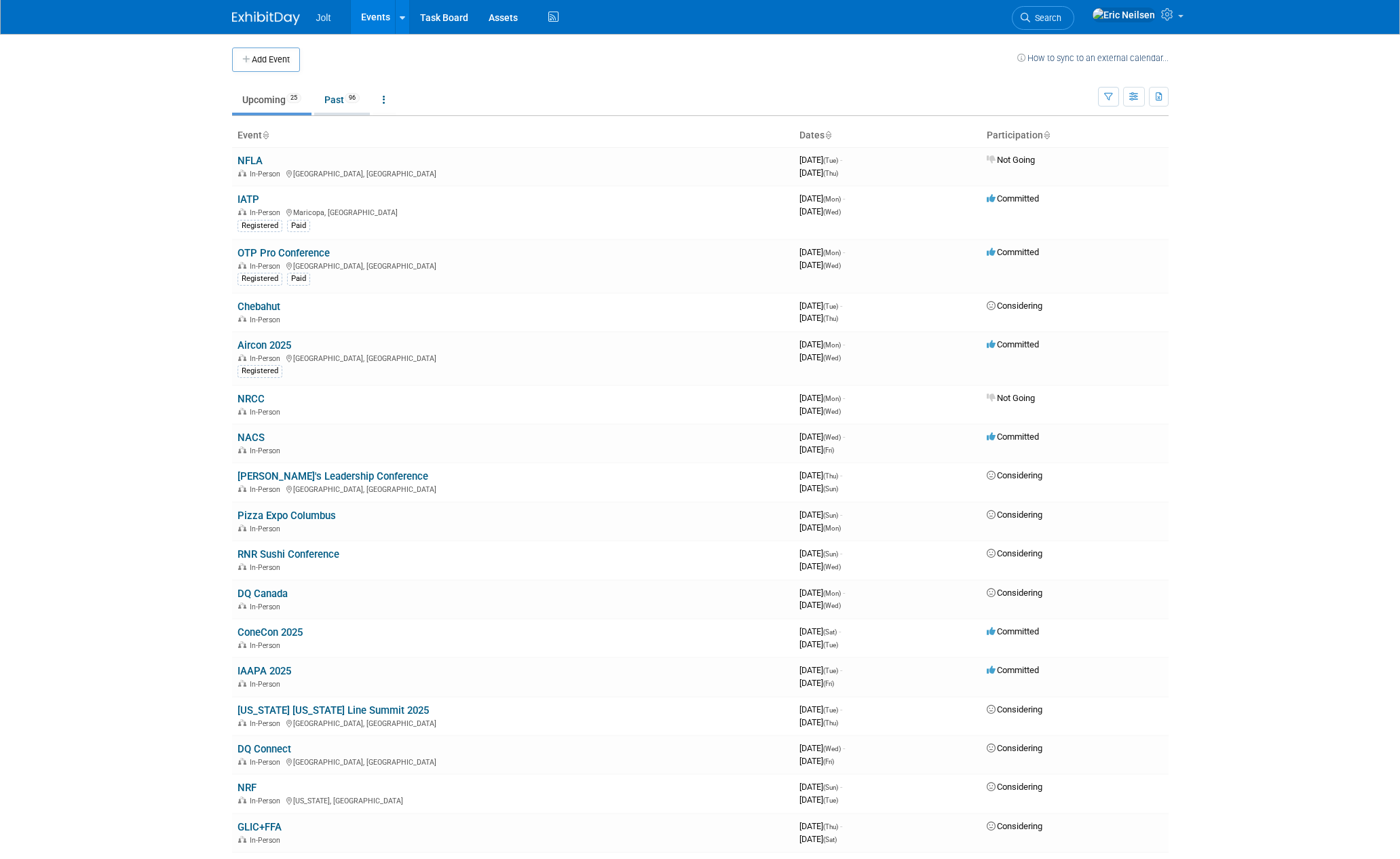
click at [351, 107] on link "Past 96" at bounding box center [342, 100] width 56 height 26
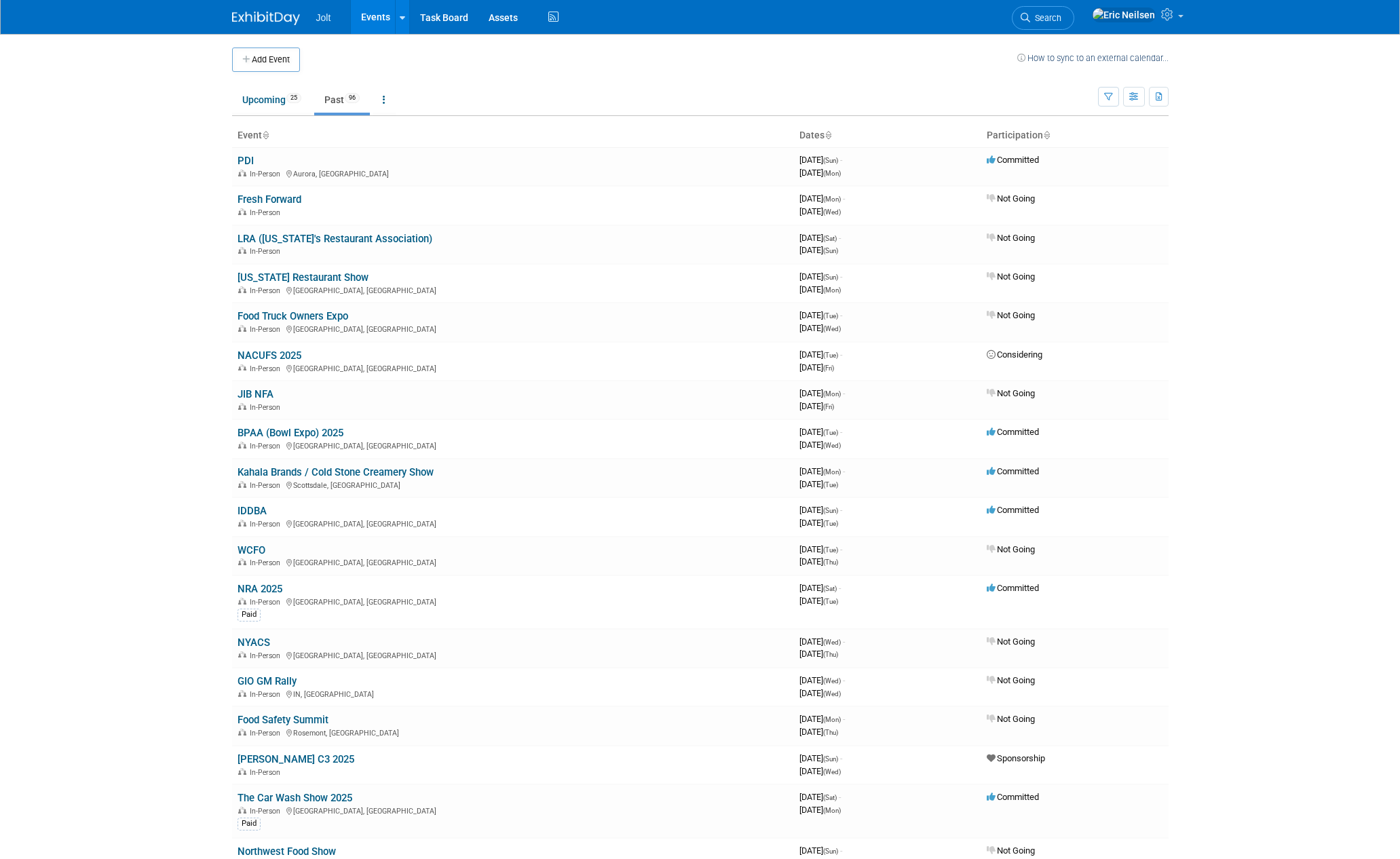
click at [70, 284] on body "Jolt Events Add Event Bulk Upload Events Shareable Event Boards Recently Viewed…" at bounding box center [700, 430] width 1400 height 859
click at [113, 210] on body "Jolt Events Add Event Bulk Upload Events Shareable Event Boards Recently Viewed…" at bounding box center [700, 430] width 1400 height 859
click at [247, 433] on link "BPAA (Bowl Expo) 2025" at bounding box center [291, 432] width 106 height 12
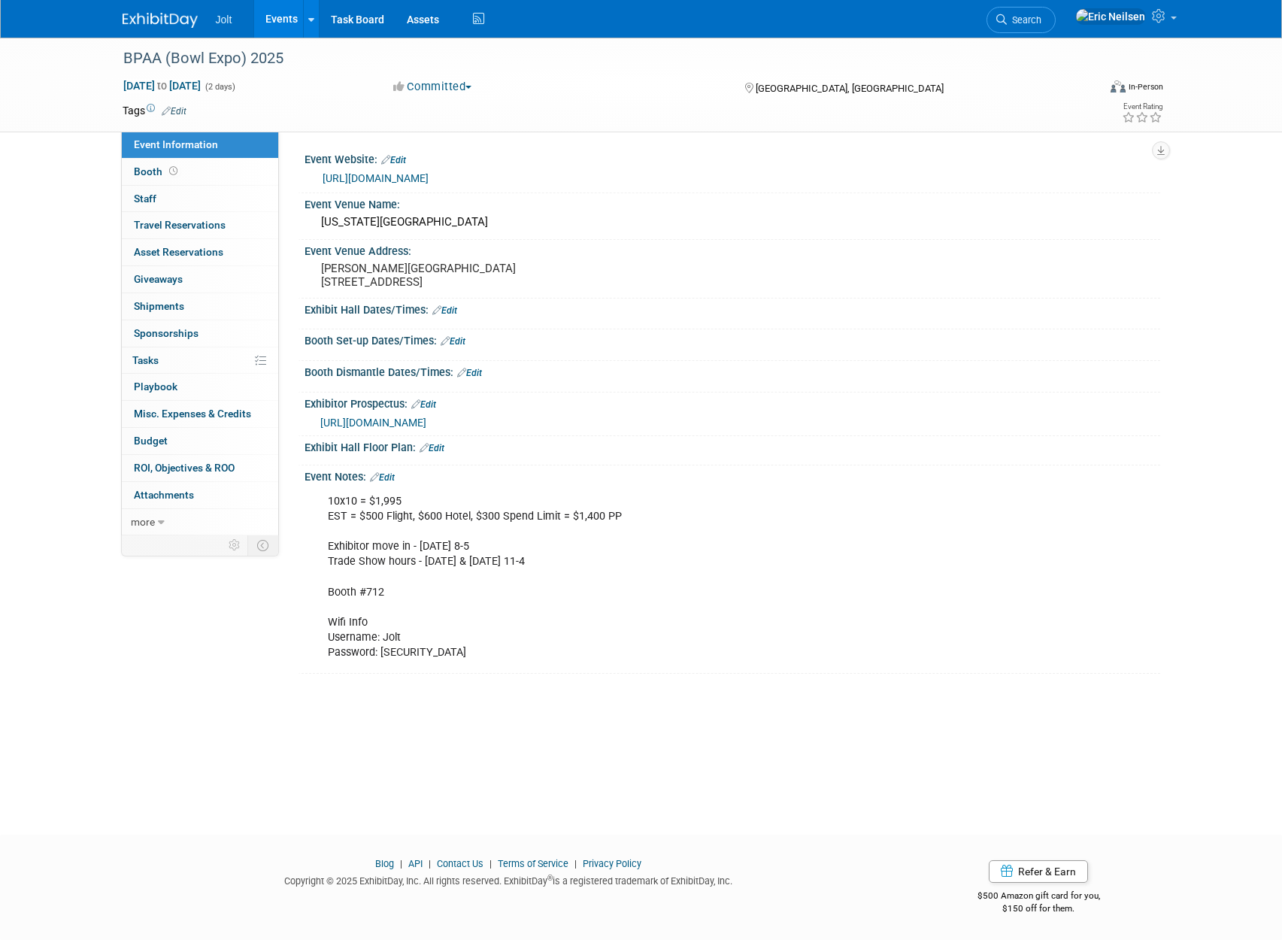
click at [273, 15] on link "Events" at bounding box center [282, 19] width 55 height 38
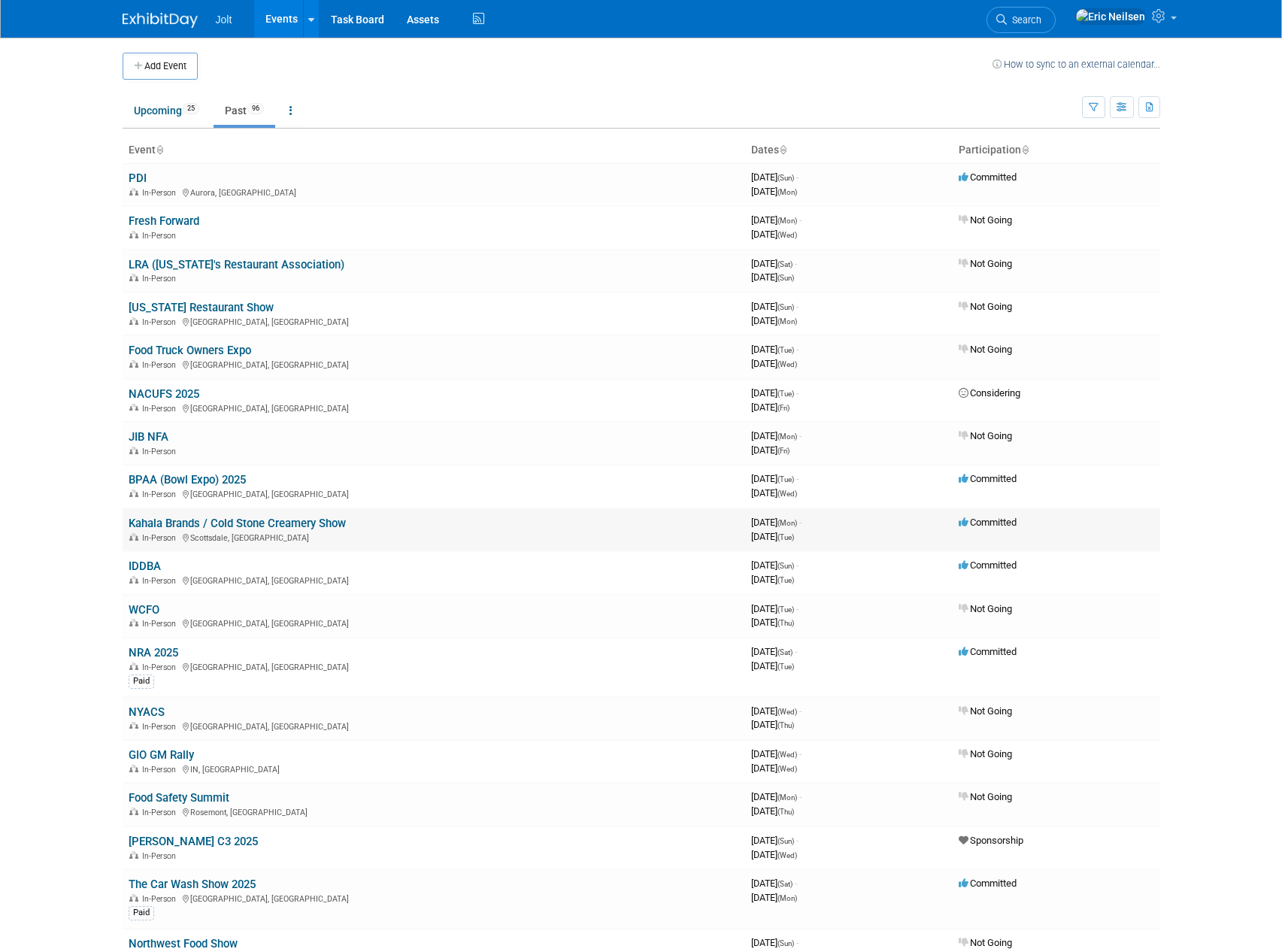
click at [230, 524] on link "Kahala Brands / Cold Stone Creamery Show" at bounding box center [237, 523] width 217 height 13
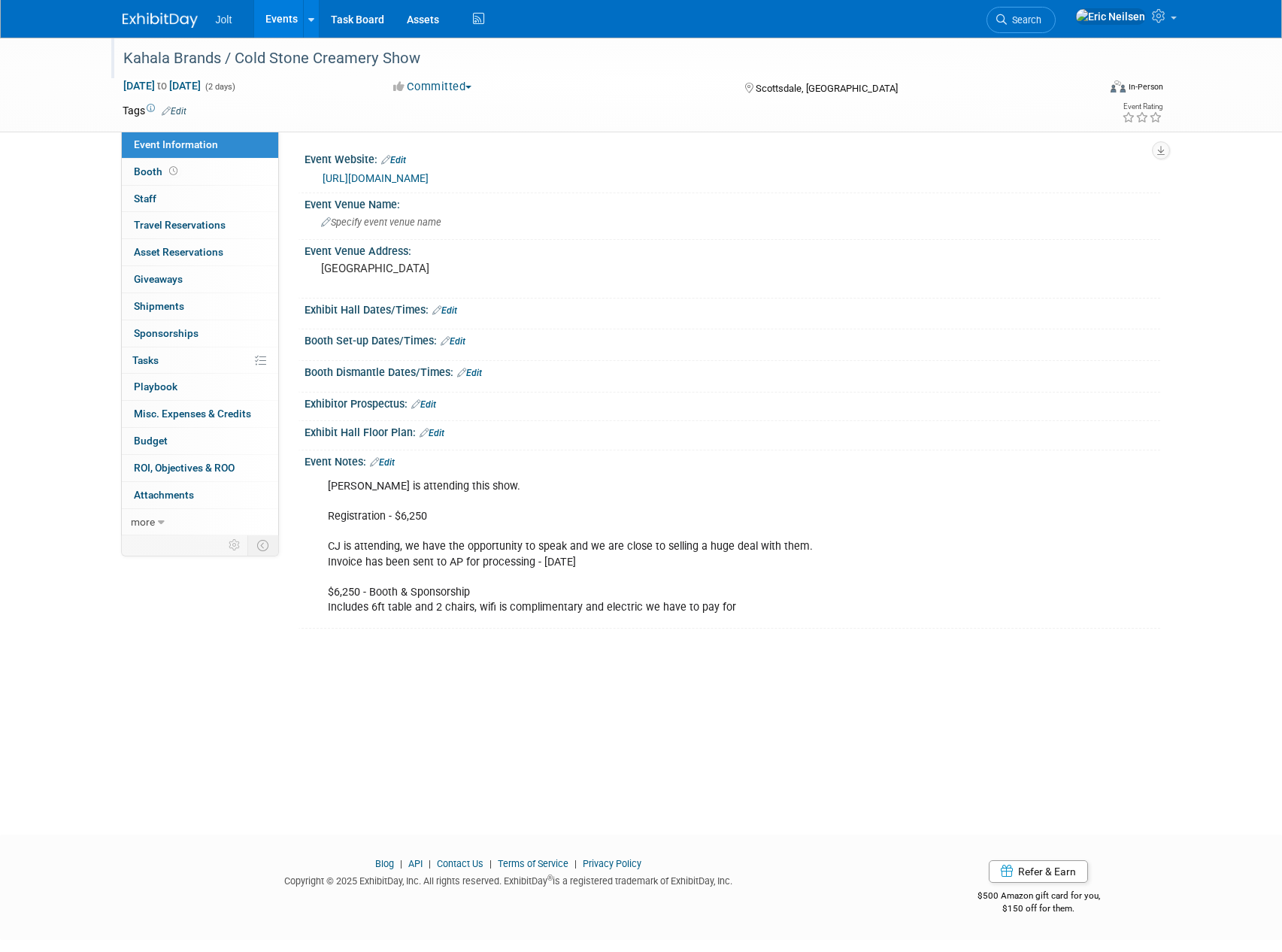
drag, startPoint x: 124, startPoint y: 56, endPoint x: 425, endPoint y: 60, distance: 301.0
click at [425, 60] on div "Kahala Brands / Cold Stone Creamery Show" at bounding box center [596, 58] width 957 height 27
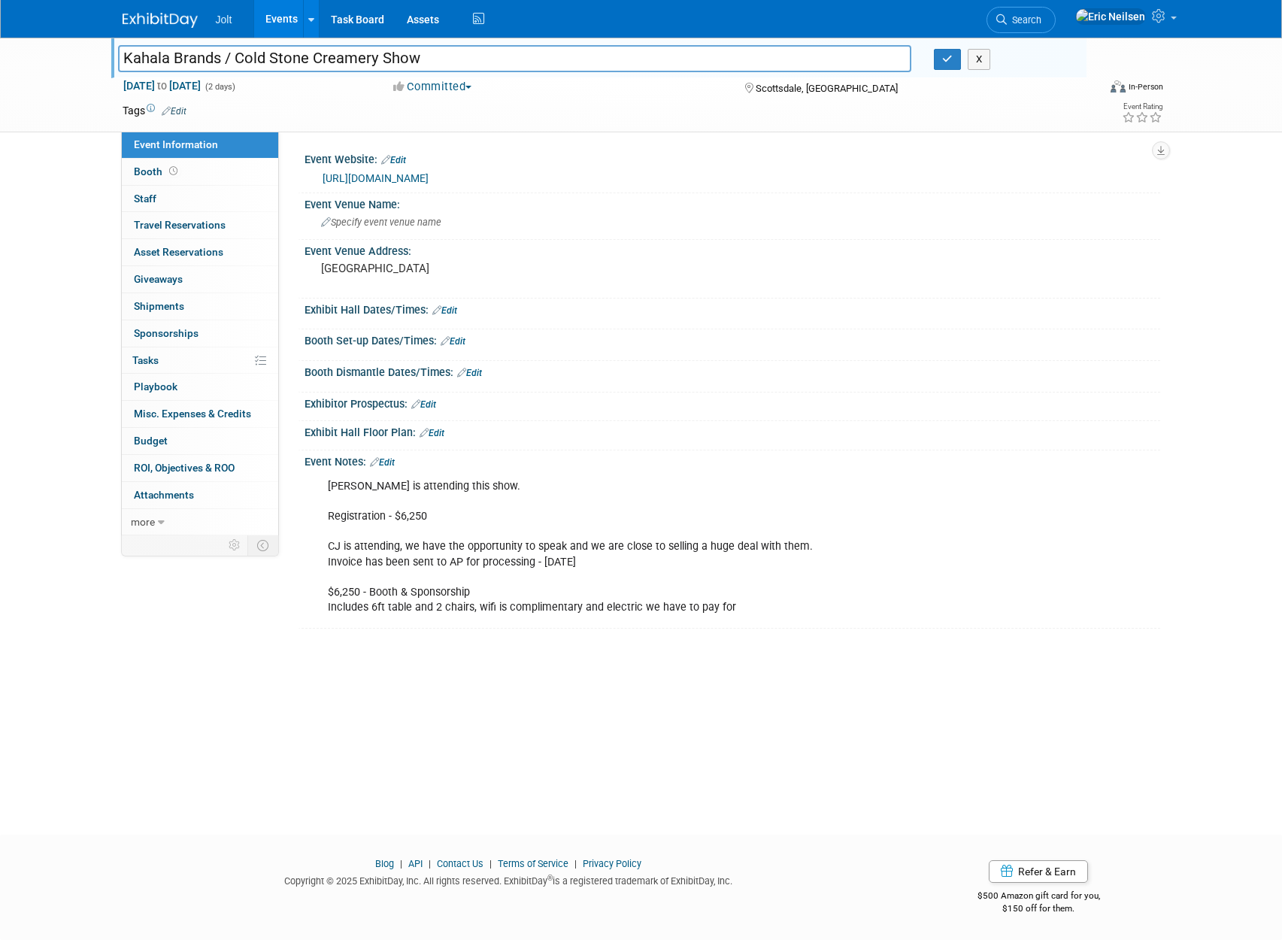
click at [297, 61] on input "Kahala Brands / Cold Stone Creamery Show" at bounding box center [515, 58] width 794 height 26
